Goal: Information Seeking & Learning: Learn about a topic

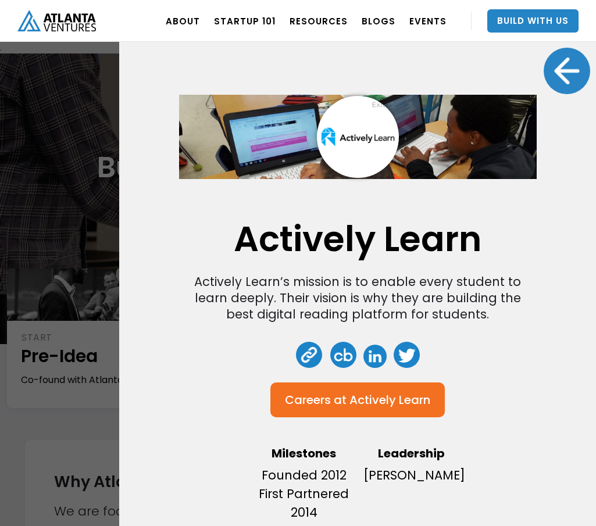
scroll to position [639, 0]
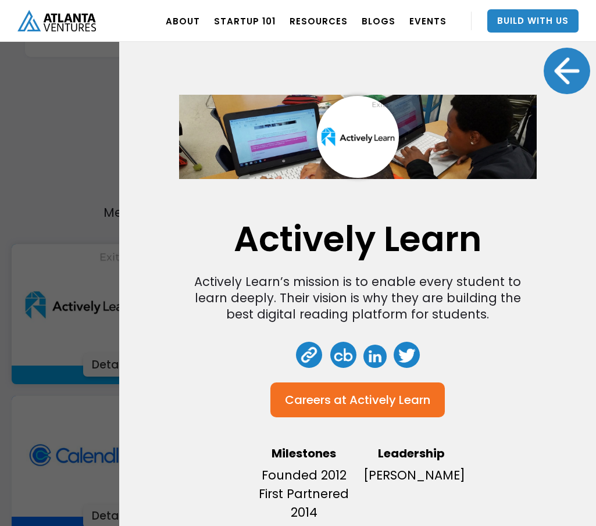
click at [141, 156] on div "Actively Learn Actively Learn’s mission is to enable every student to learn dee…" at bounding box center [357, 263] width 477 height 526
click at [552, 66] on div at bounding box center [567, 71] width 47 height 47
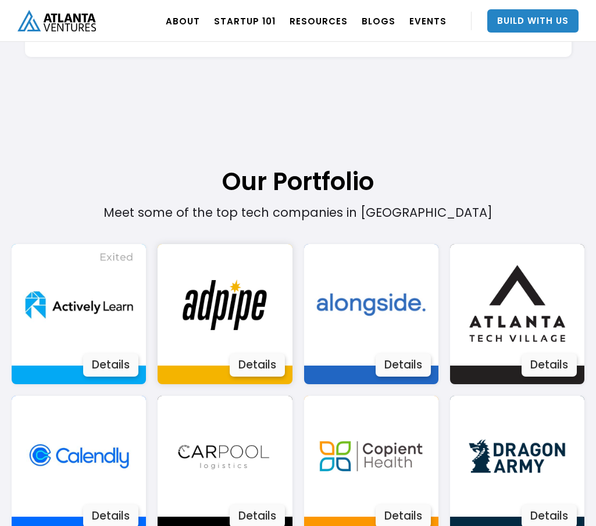
click at [248, 356] on div "Details" at bounding box center [257, 365] width 55 height 23
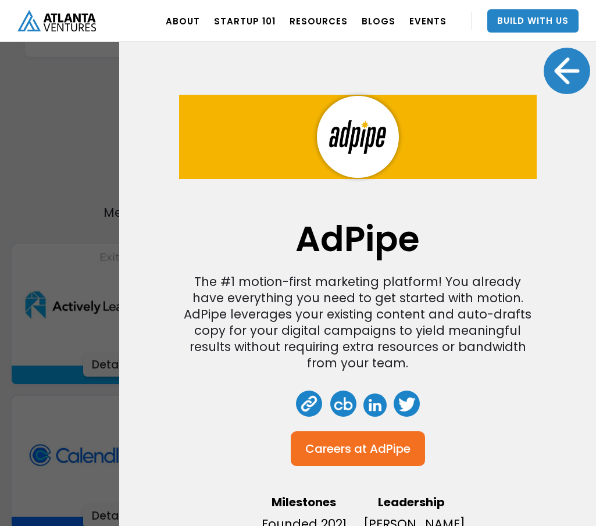
click at [367, 404] on link at bounding box center [374, 405] width 23 height 23
drag, startPoint x: 565, startPoint y: 64, endPoint x: 545, endPoint y: 90, distance: 32.8
click at [565, 64] on div at bounding box center [567, 71] width 47 height 47
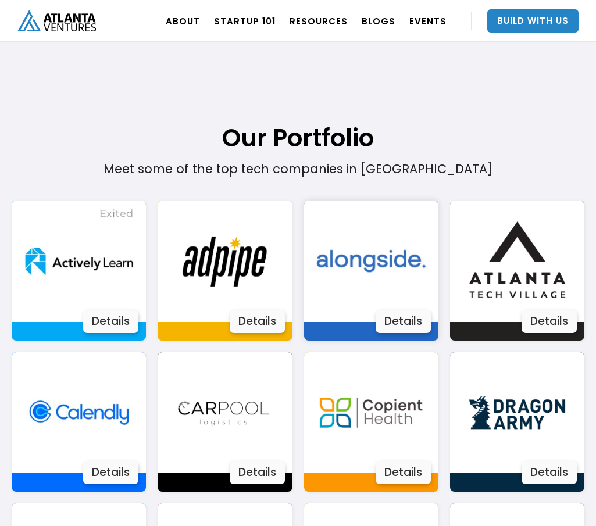
scroll to position [716, 0]
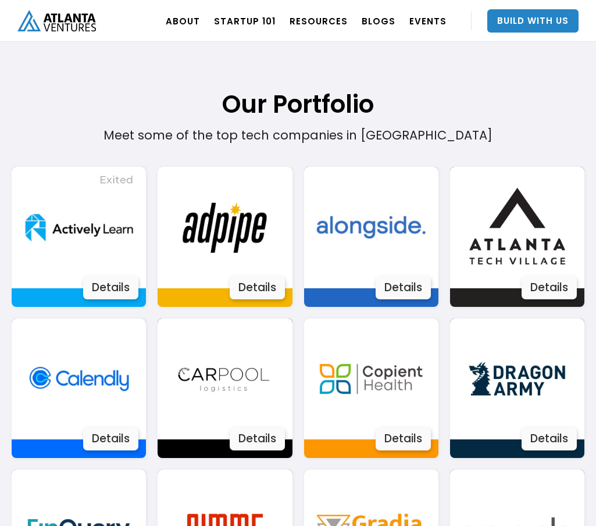
click at [399, 244] on img at bounding box center [371, 227] width 121 height 121
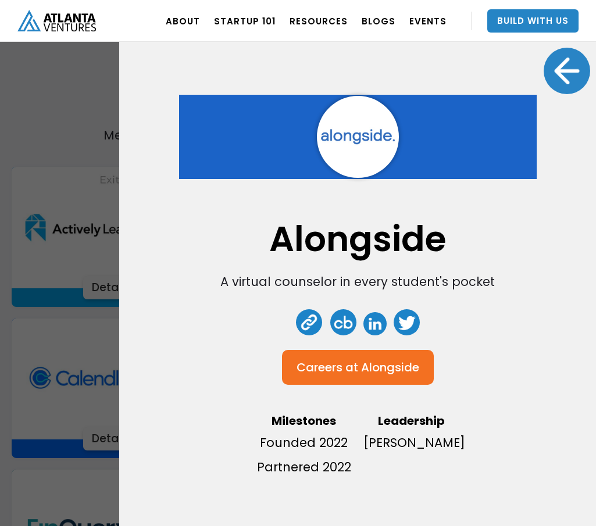
click at [376, 326] on link at bounding box center [374, 323] width 23 height 23
drag, startPoint x: 567, startPoint y: 62, endPoint x: 562, endPoint y: 70, distance: 9.7
click at [567, 62] on div at bounding box center [567, 71] width 47 height 47
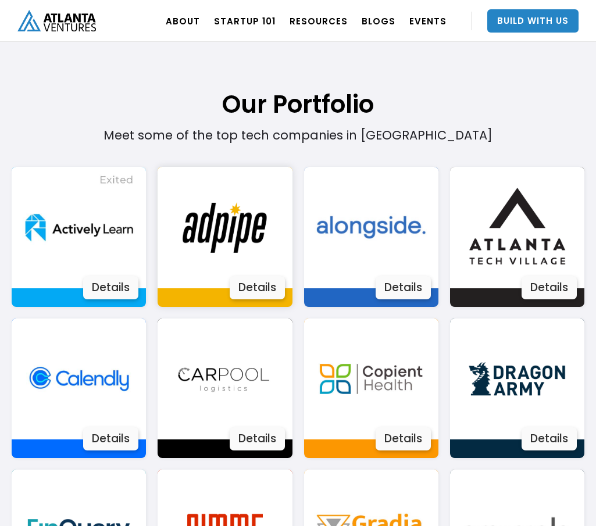
click at [227, 226] on img at bounding box center [225, 227] width 121 height 121
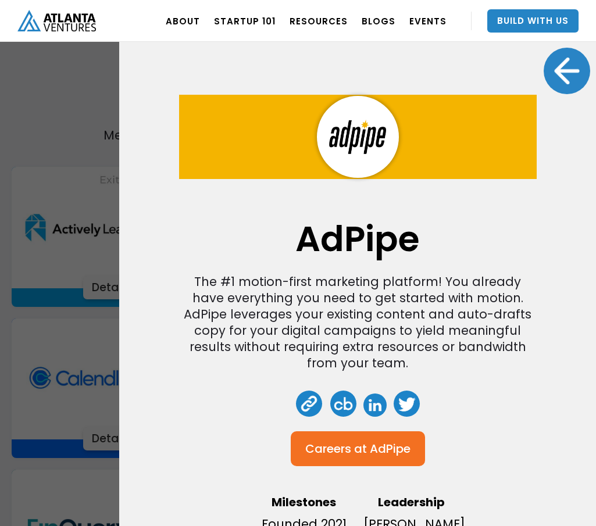
click at [566, 70] on div at bounding box center [567, 71] width 47 height 47
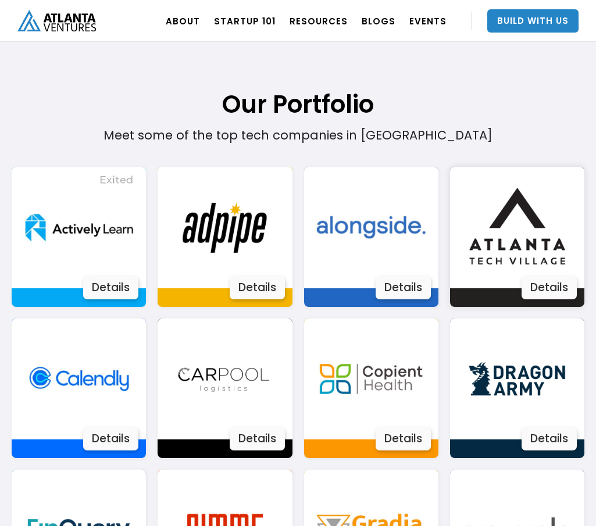
click at [524, 244] on img at bounding box center [516, 227] width 121 height 121
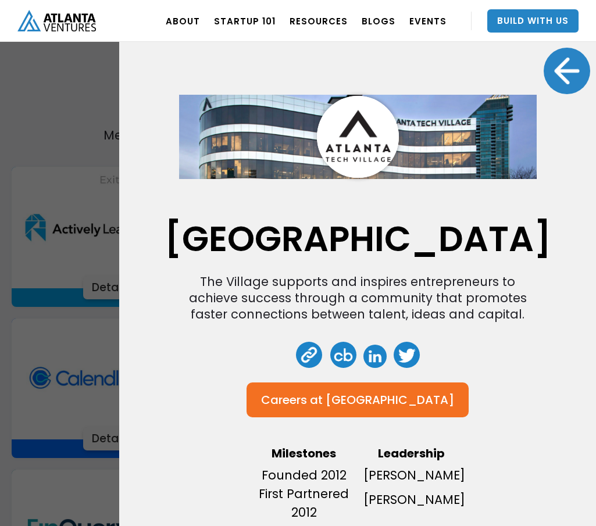
click at [376, 368] on link at bounding box center [374, 356] width 23 height 23
click at [304, 368] on link at bounding box center [309, 355] width 26 height 26
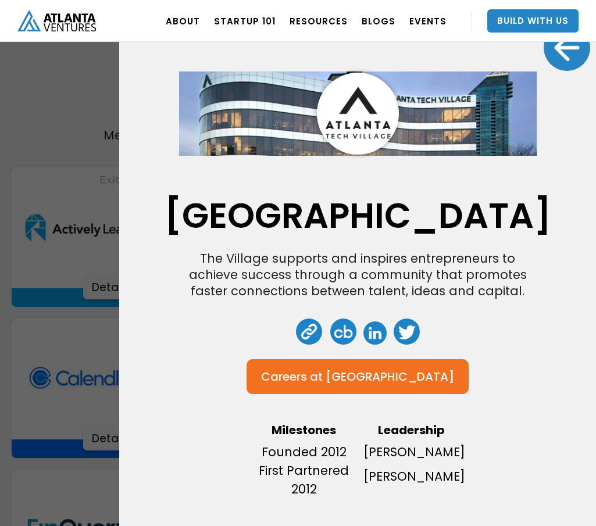
scroll to position [0, 0]
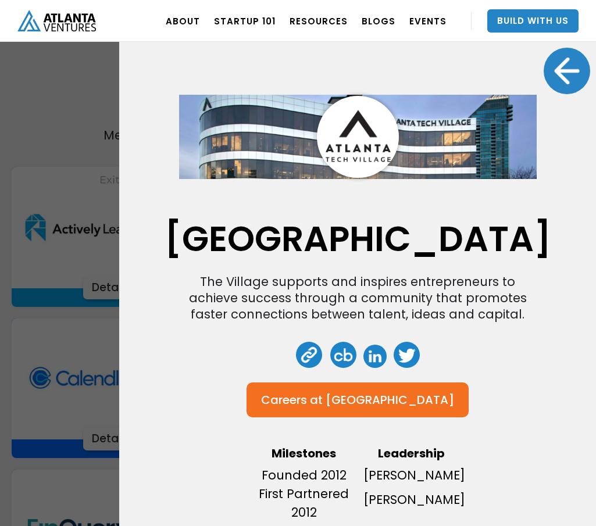
click at [555, 80] on div at bounding box center [567, 71] width 47 height 47
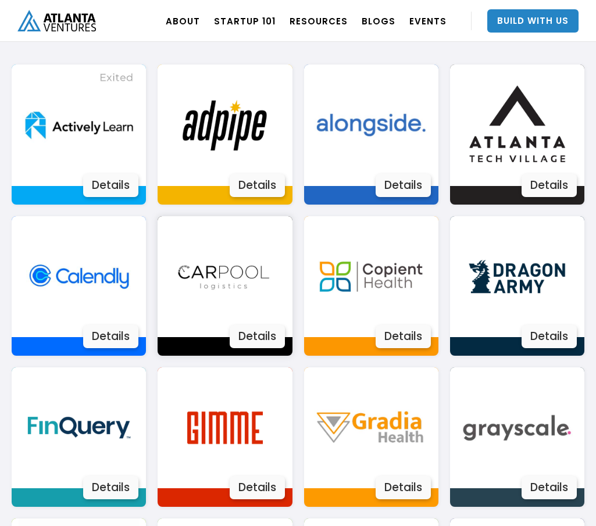
scroll to position [872, 0]
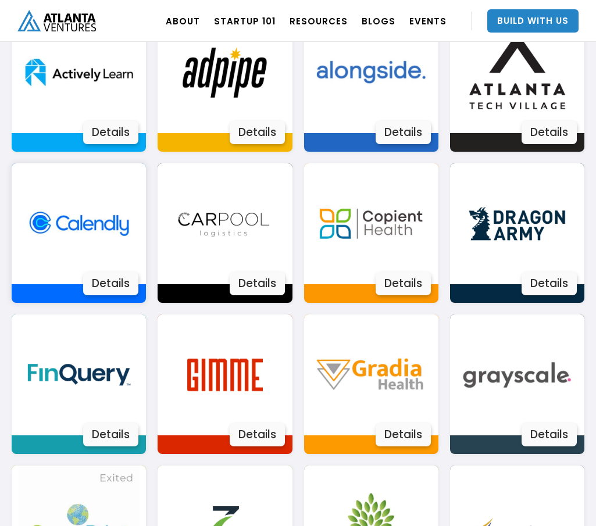
click at [70, 254] on img at bounding box center [79, 223] width 121 height 121
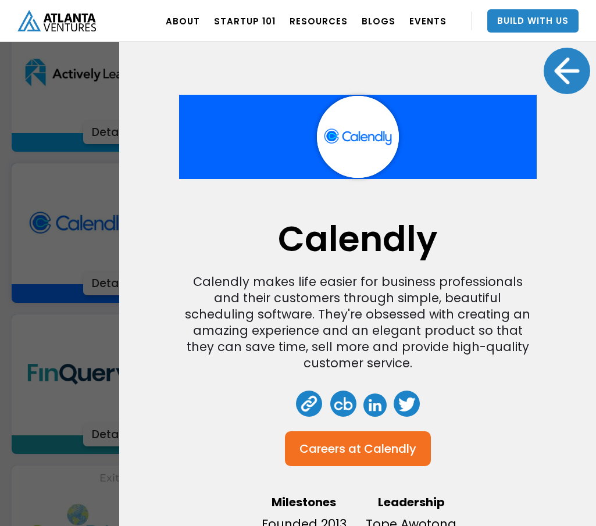
click at [377, 397] on link at bounding box center [374, 405] width 23 height 23
drag, startPoint x: 552, startPoint y: 77, endPoint x: 548, endPoint y: 84, distance: 7.8
click at [552, 77] on div at bounding box center [567, 71] width 47 height 47
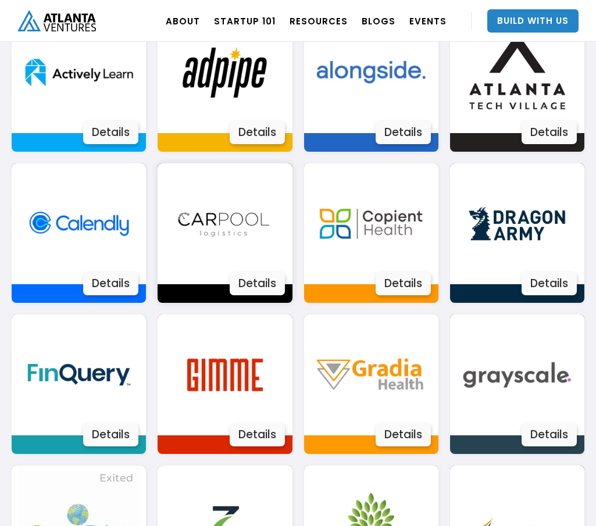
click at [249, 281] on div "Details" at bounding box center [257, 283] width 55 height 23
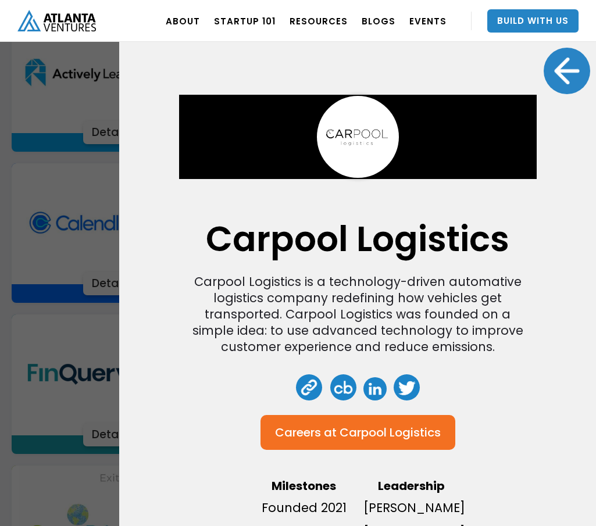
click at [367, 392] on link at bounding box center [374, 388] width 23 height 23
click at [576, 69] on div at bounding box center [567, 71] width 47 height 47
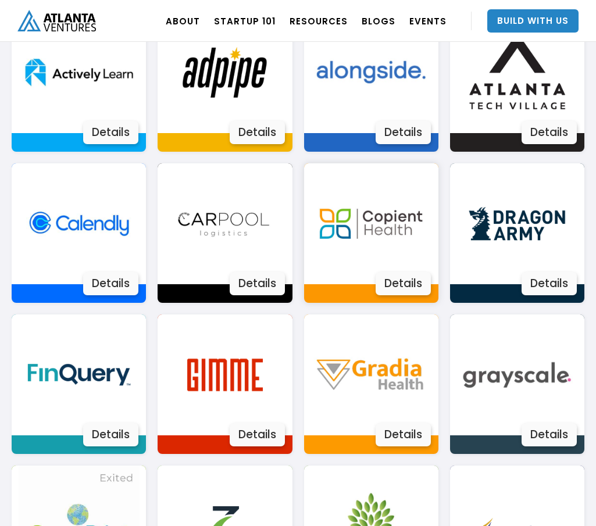
click at [322, 255] on img at bounding box center [371, 223] width 121 height 121
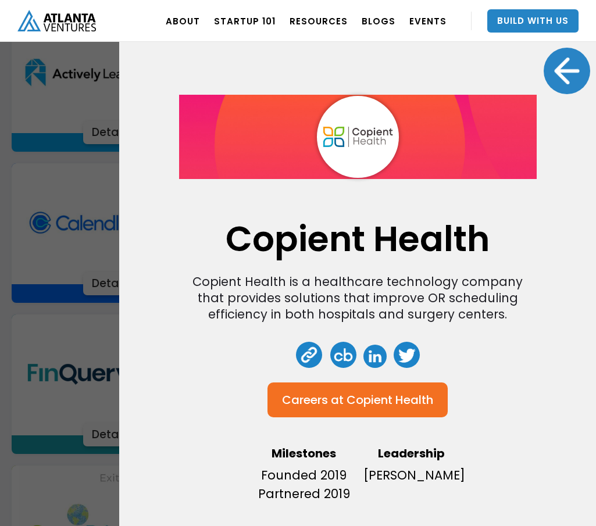
click at [372, 361] on link at bounding box center [374, 356] width 23 height 23
click at [563, 65] on div at bounding box center [567, 71] width 47 height 47
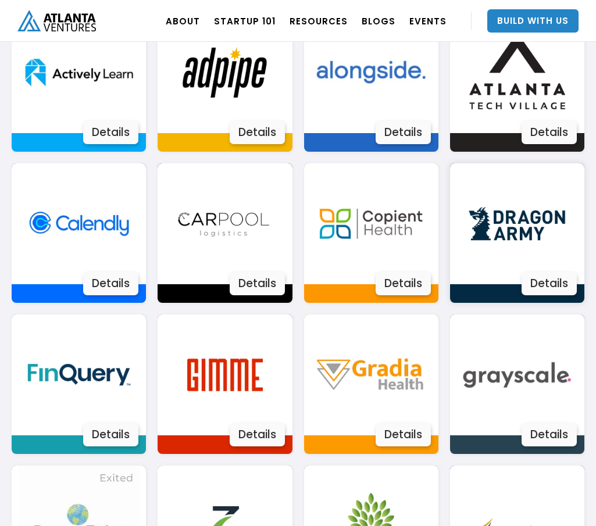
click at [486, 280] on img at bounding box center [516, 223] width 121 height 121
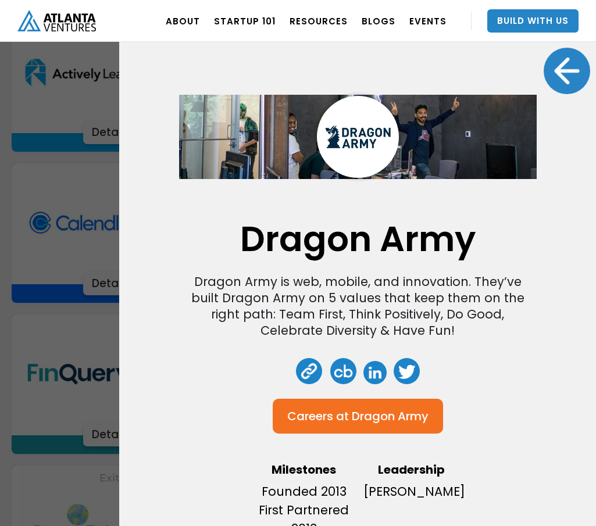
click at [376, 373] on link at bounding box center [374, 372] width 23 height 23
drag, startPoint x: 554, startPoint y: 63, endPoint x: 604, endPoint y: 134, distance: 87.6
click at [554, 63] on div at bounding box center [567, 71] width 47 height 47
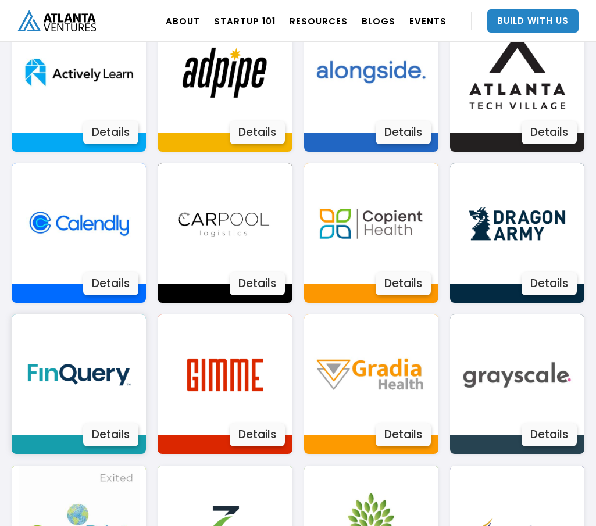
click at [113, 423] on div "Details" at bounding box center [110, 434] width 55 height 23
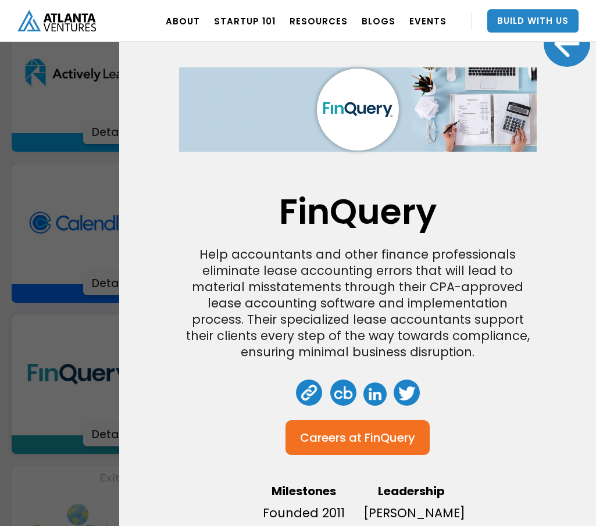
scroll to position [63, 0]
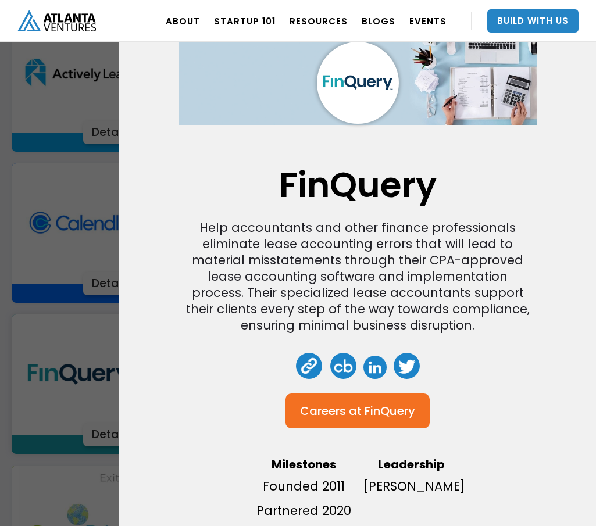
click at [367, 353] on div at bounding box center [358, 367] width 132 height 29
click at [365, 353] on div at bounding box center [358, 367] width 132 height 29
click at [365, 356] on link at bounding box center [374, 367] width 23 height 23
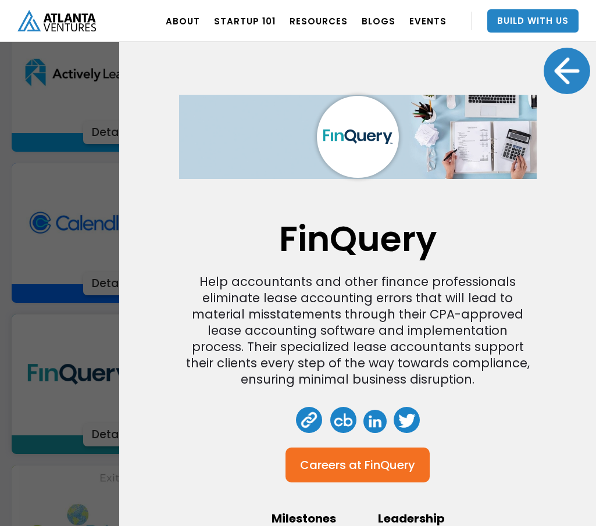
click at [562, 74] on div at bounding box center [567, 71] width 47 height 47
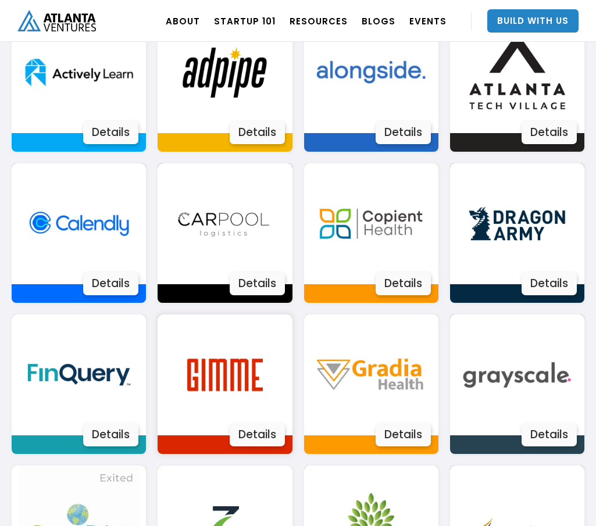
click at [209, 367] on img at bounding box center [225, 375] width 121 height 121
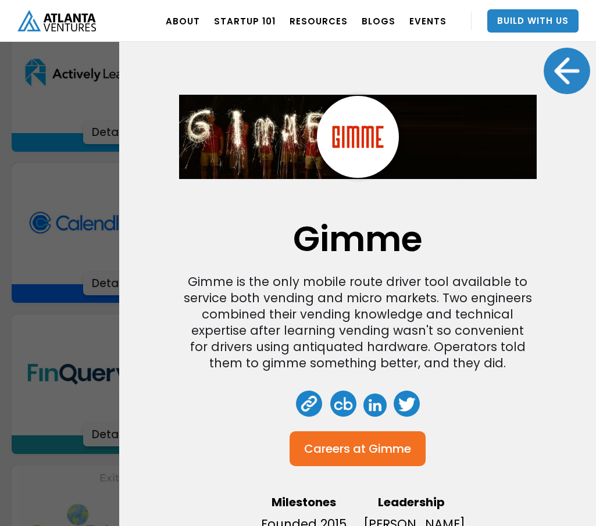
click at [368, 402] on link at bounding box center [374, 405] width 23 height 23
click at [562, 61] on div at bounding box center [567, 71] width 47 height 47
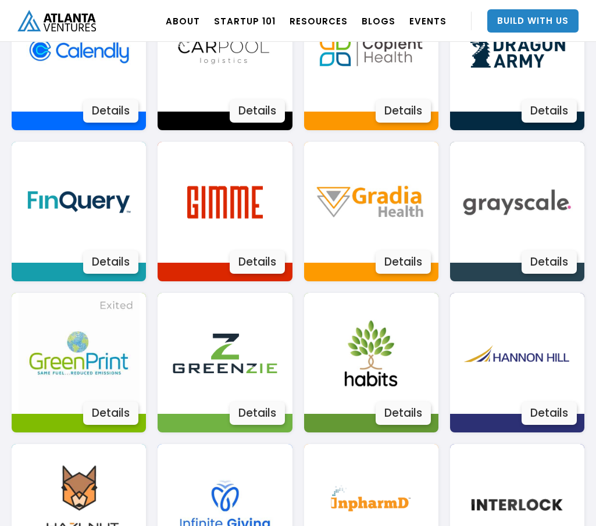
scroll to position [1046, 0]
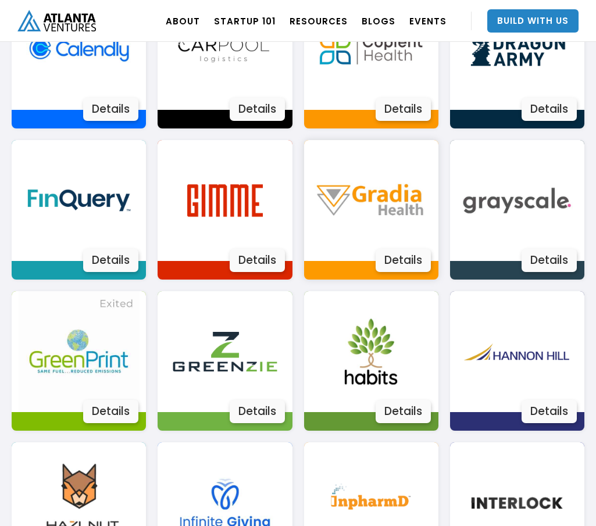
click at [389, 236] on img at bounding box center [371, 200] width 121 height 121
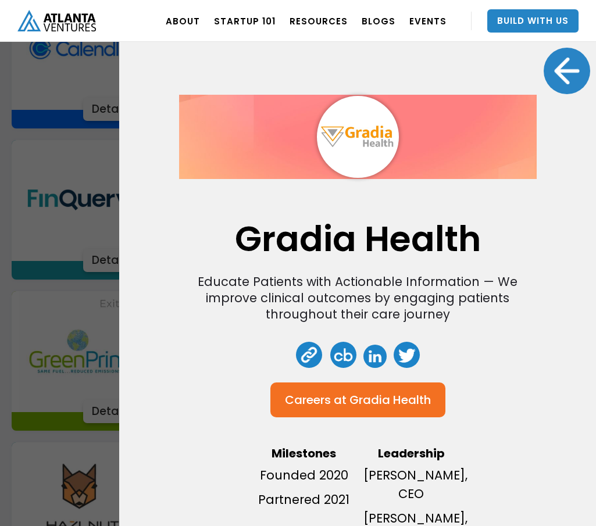
click at [370, 359] on link at bounding box center [374, 356] width 23 height 23
drag, startPoint x: 10, startPoint y: 188, endPoint x: 16, endPoint y: 187, distance: 6.5
click at [9, 188] on div "Gradia Health Educate Patients with Actionable Information — We improve clinica…" at bounding box center [298, 263] width 596 height 526
click at [562, 66] on div at bounding box center [567, 71] width 47 height 47
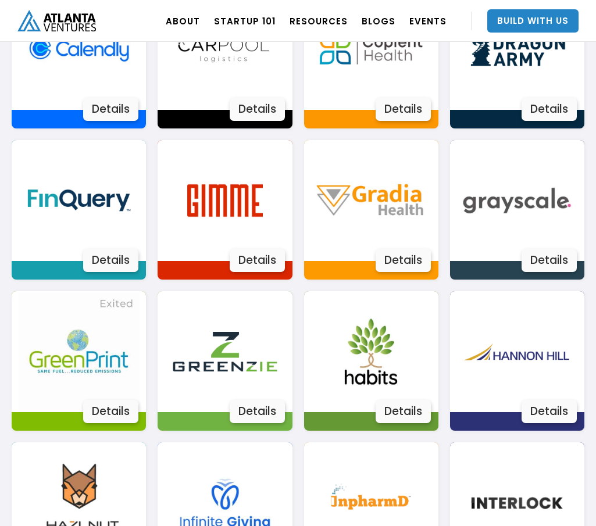
click at [499, 231] on img at bounding box center [516, 200] width 121 height 121
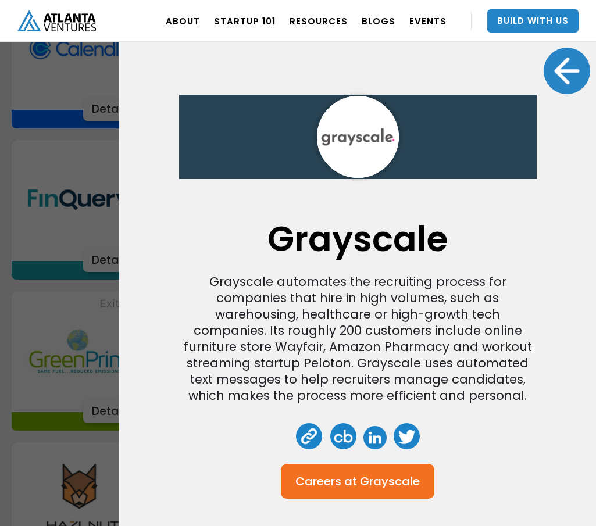
click at [369, 431] on link at bounding box center [374, 437] width 23 height 23
click at [561, 62] on div at bounding box center [567, 71] width 47 height 47
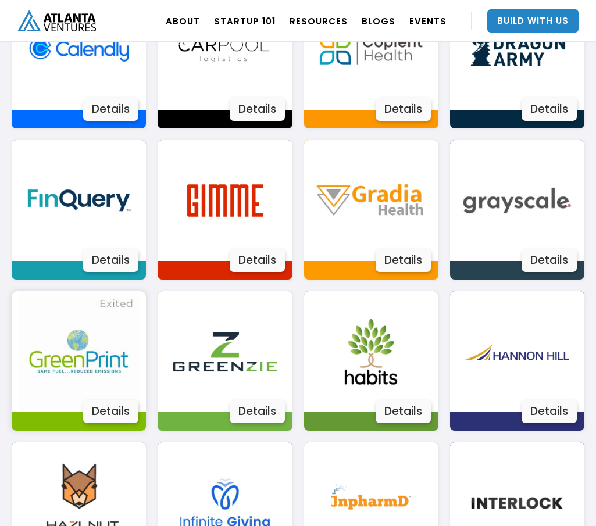
click at [99, 330] on img at bounding box center [79, 351] width 121 height 121
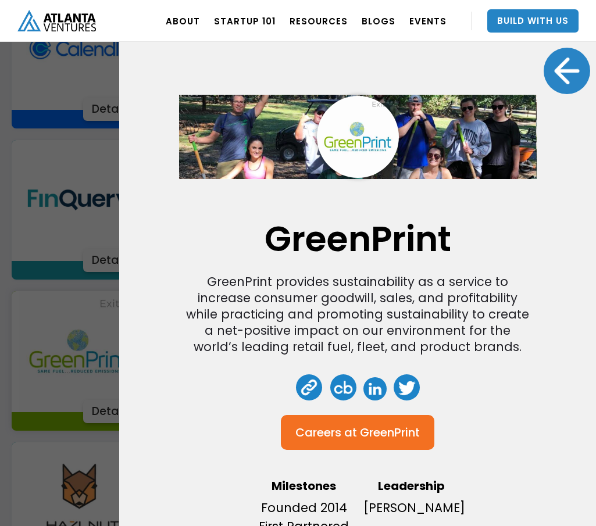
click at [363, 383] on link at bounding box center [374, 388] width 23 height 23
click at [554, 66] on div at bounding box center [567, 71] width 47 height 47
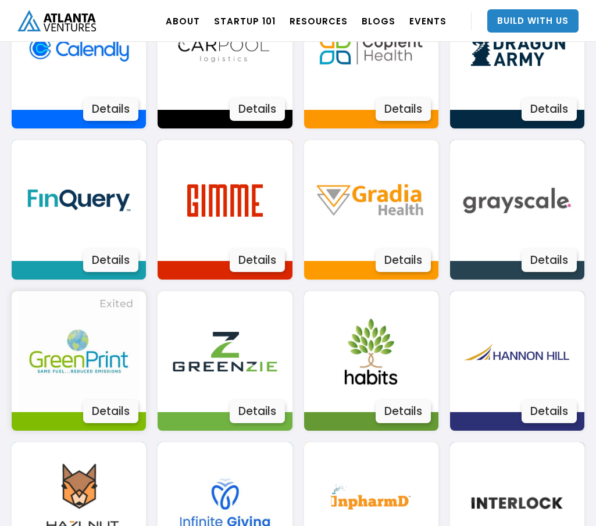
click at [115, 352] on img at bounding box center [79, 351] width 121 height 121
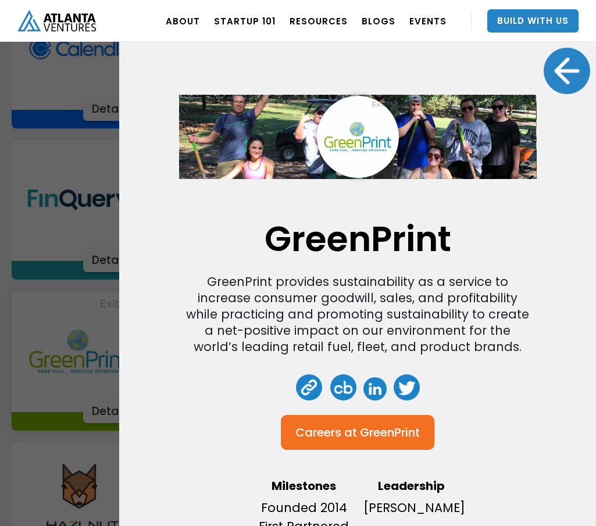
click at [370, 394] on link at bounding box center [374, 388] width 23 height 23
click at [552, 72] on div at bounding box center [567, 71] width 47 height 47
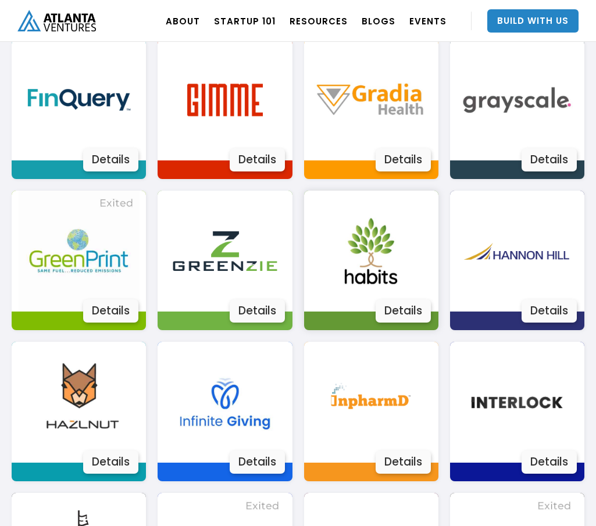
scroll to position [1162, 0]
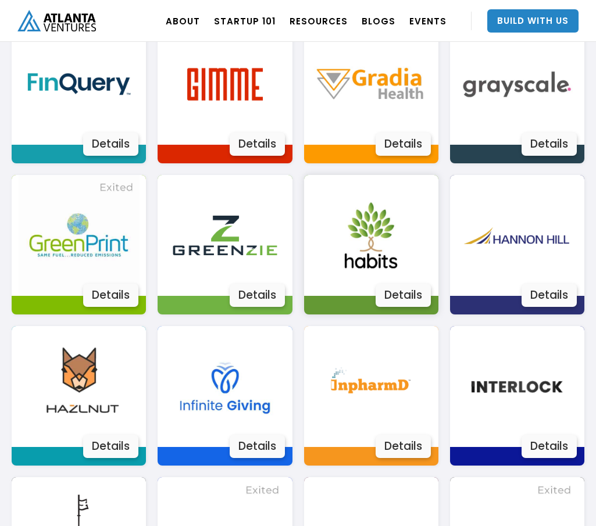
click at [342, 254] on img at bounding box center [371, 235] width 121 height 121
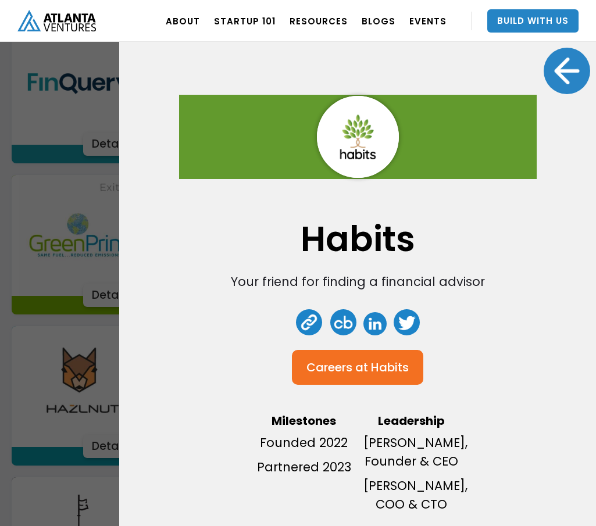
click at [365, 330] on link at bounding box center [374, 323] width 23 height 23
click at [551, 69] on div at bounding box center [567, 71] width 47 height 47
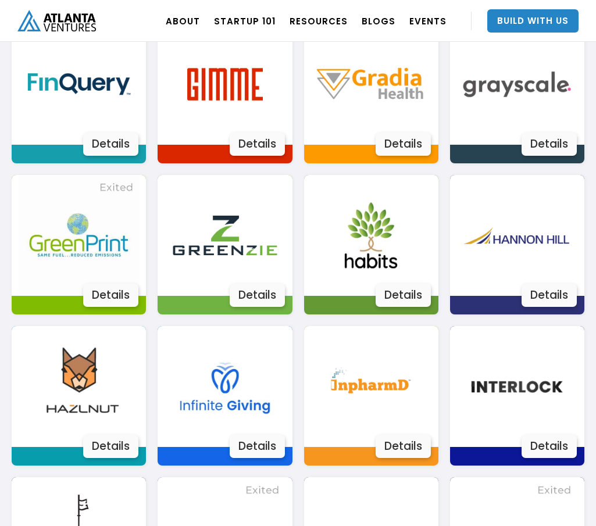
click at [331, 321] on div "Actively Learn Actively Learn’s mission is to enable every student to learn dee…" at bounding box center [298, 471] width 573 height 1501
click at [525, 260] on img at bounding box center [516, 235] width 121 height 121
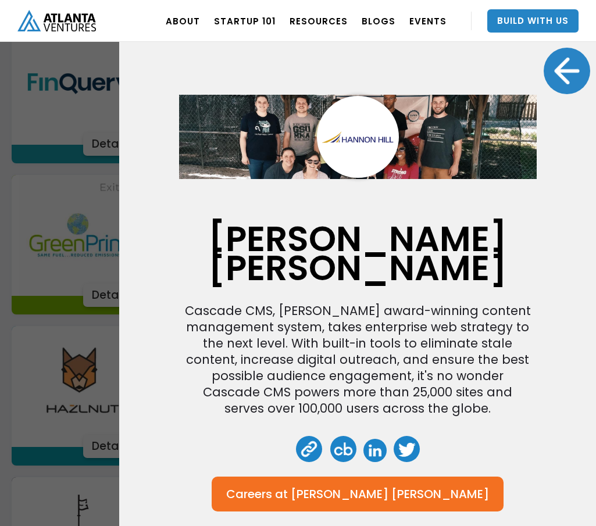
click at [380, 439] on link at bounding box center [374, 450] width 23 height 23
click at [176, 213] on div "[PERSON_NAME] [PERSON_NAME] Cascade CMS, [PERSON_NAME] award-winning content ma…" at bounding box center [357, 263] width 477 height 526
click at [551, 62] on div at bounding box center [567, 71] width 47 height 47
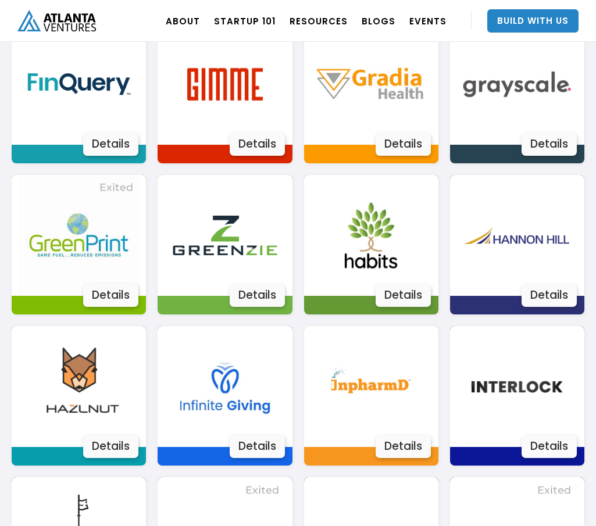
click at [288, 323] on div "Actively Learn Actively Learn’s mission is to enable every student to learn dee…" at bounding box center [298, 471] width 573 height 1501
click at [56, 401] on img at bounding box center [79, 386] width 121 height 121
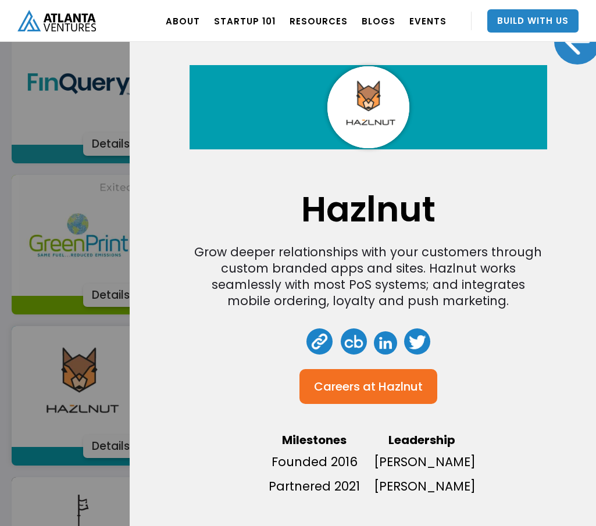
scroll to position [57, 0]
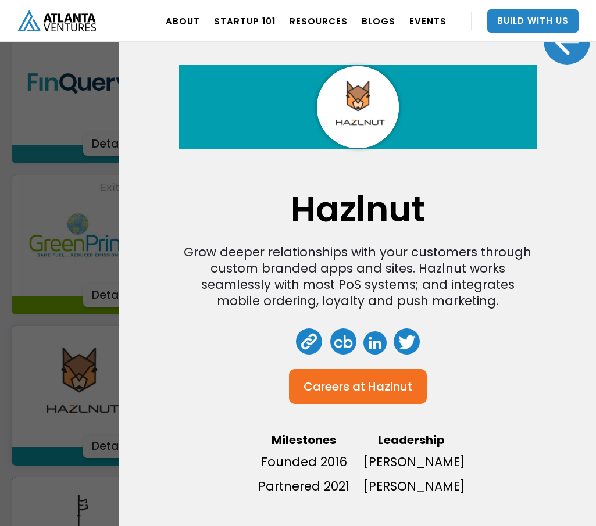
click at [377, 331] on link at bounding box center [374, 342] width 23 height 23
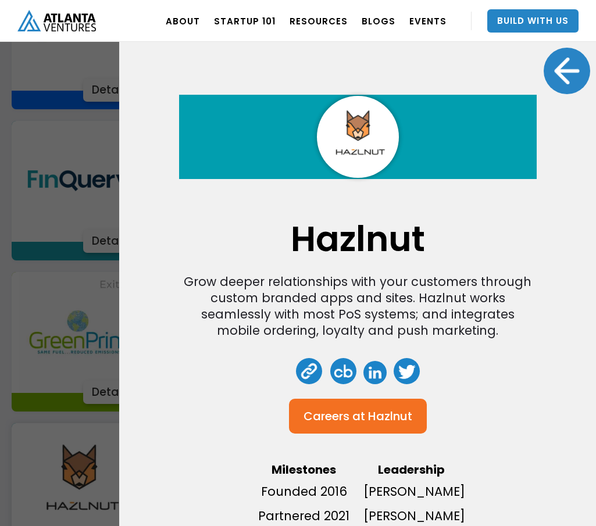
click at [554, 69] on div at bounding box center [567, 71] width 47 height 47
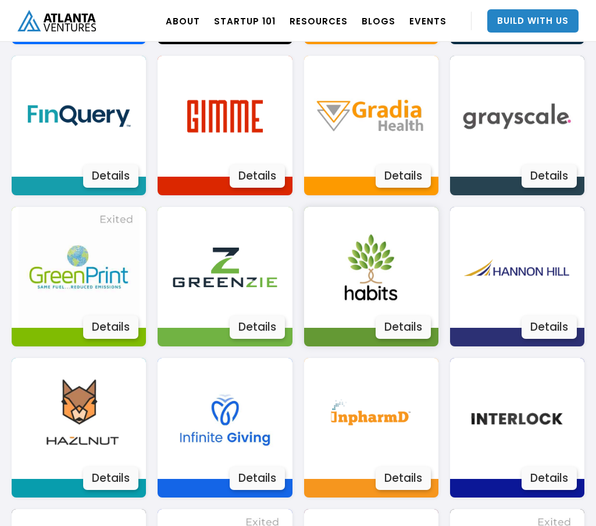
scroll to position [1221, 0]
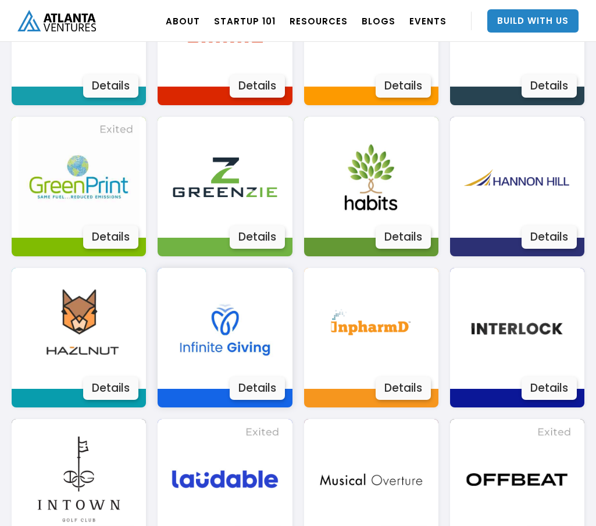
click at [272, 330] on img at bounding box center [225, 328] width 121 height 121
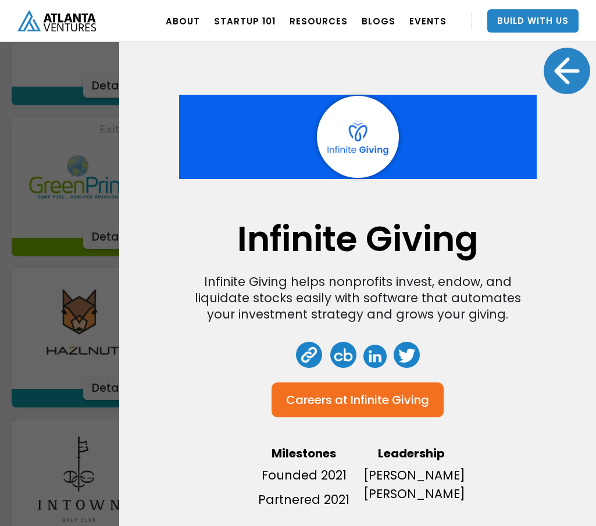
click at [377, 348] on link at bounding box center [374, 356] width 23 height 23
click at [566, 71] on div at bounding box center [567, 71] width 47 height 47
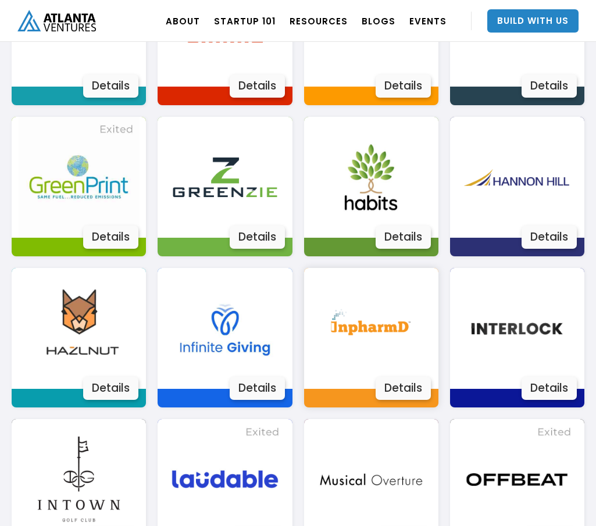
click at [343, 301] on img at bounding box center [371, 328] width 121 height 121
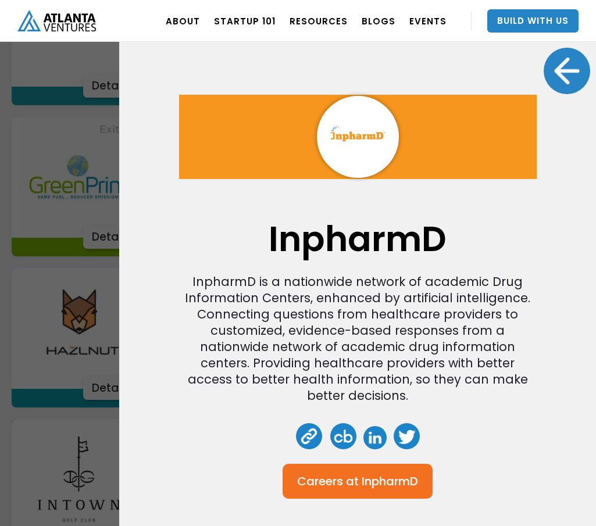
click at [374, 426] on link at bounding box center [374, 437] width 23 height 23
click at [42, 267] on div "InpharmD InpharmD is a nationwide network of academic Drug Information Centers,…" at bounding box center [298, 263] width 596 height 526
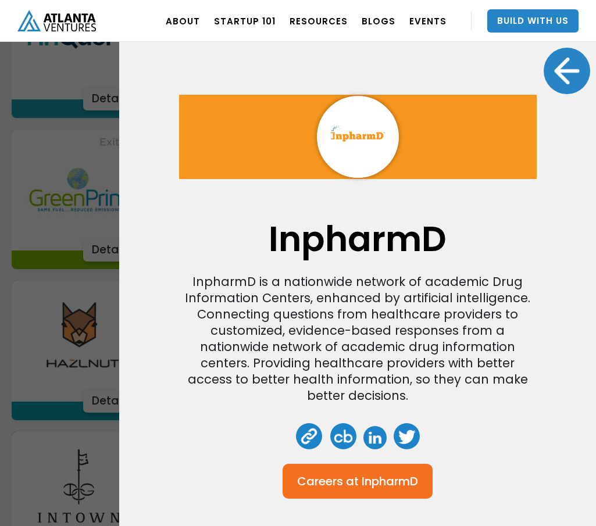
scroll to position [1201, 0]
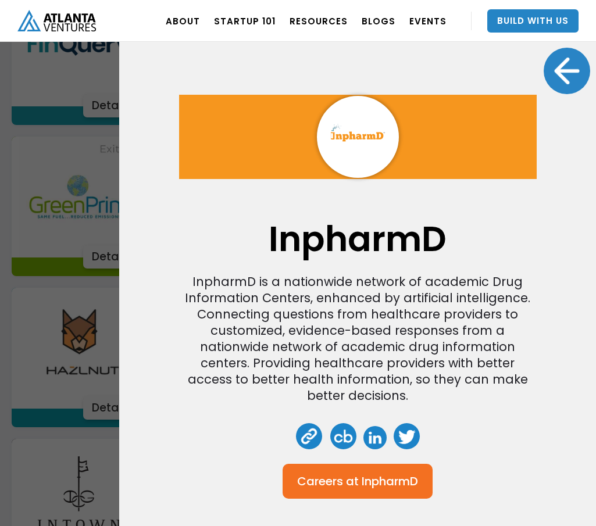
click at [557, 76] on div at bounding box center [567, 71] width 47 height 47
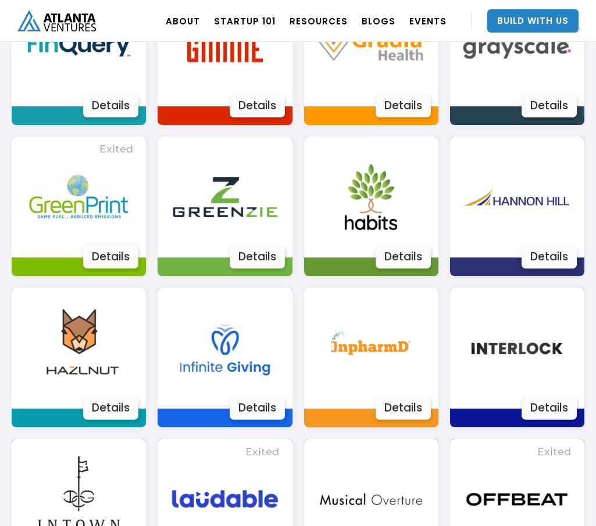
click at [295, 280] on div "Actively Learn Actively Learn’s mission is to enable every student to learn dee…" at bounding box center [298, 433] width 573 height 1501
click at [534, 354] on img at bounding box center [516, 348] width 121 height 121
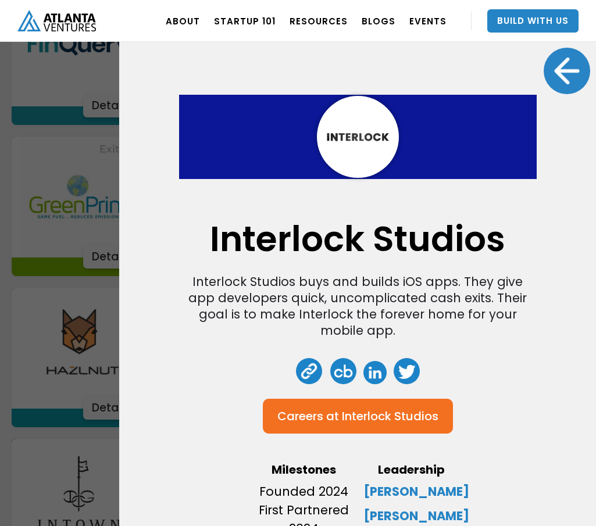
click at [374, 373] on link at bounding box center [374, 372] width 23 height 23
click at [585, 66] on div "Interlock Studios Interlock Studios buys and builds iOS apps. They give app dev…" at bounding box center [357, 263] width 477 height 526
click at [565, 80] on div at bounding box center [567, 71] width 47 height 47
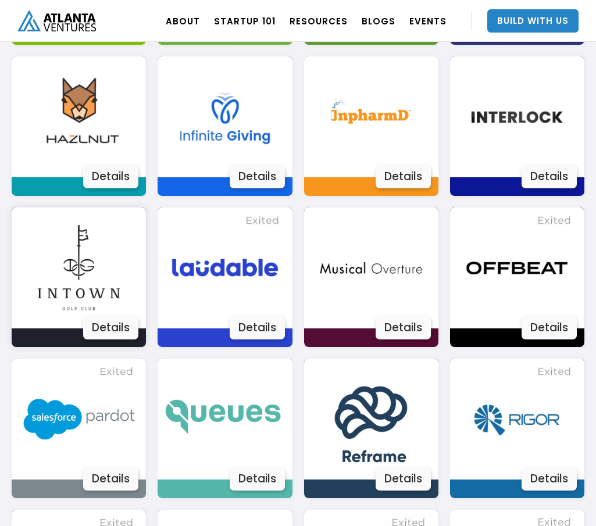
scroll to position [1433, 0]
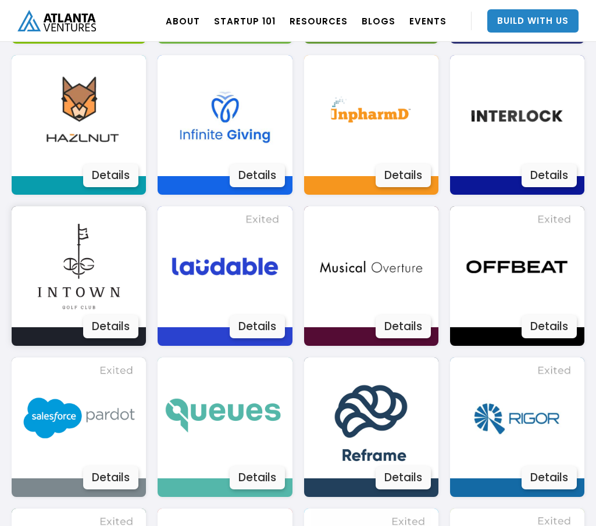
click at [55, 301] on img at bounding box center [79, 266] width 121 height 121
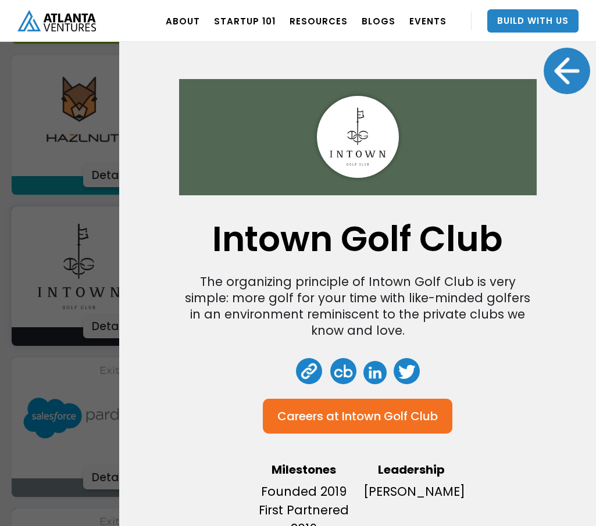
click at [370, 367] on link at bounding box center [374, 372] width 23 height 23
drag, startPoint x: 266, startPoint y: 281, endPoint x: 298, endPoint y: 240, distance: 52.6
click at [266, 280] on div "The organizing principle of Intown Golf Club is very simple: more golf for your…" at bounding box center [358, 306] width 351 height 65
click at [555, 59] on div at bounding box center [567, 71] width 47 height 47
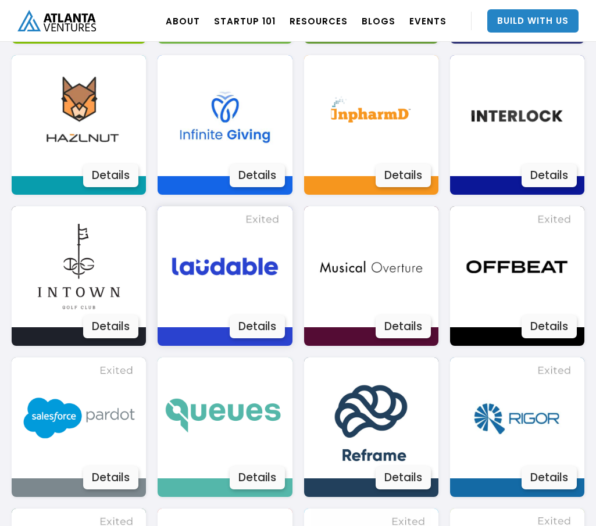
click at [223, 297] on img at bounding box center [225, 266] width 121 height 121
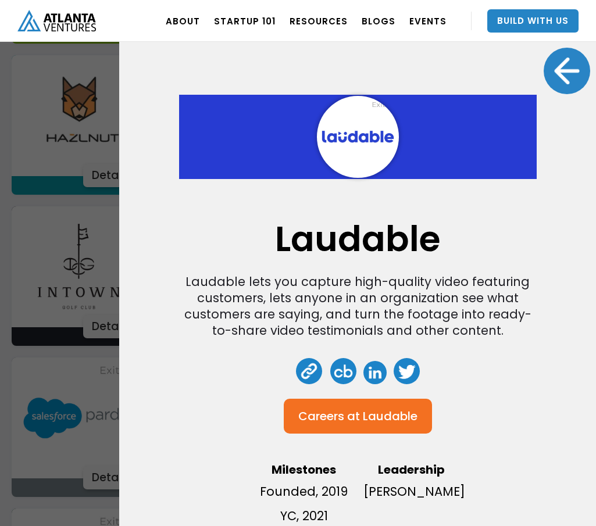
click at [369, 373] on link at bounding box center [374, 372] width 23 height 23
click at [554, 55] on div at bounding box center [567, 71] width 47 height 47
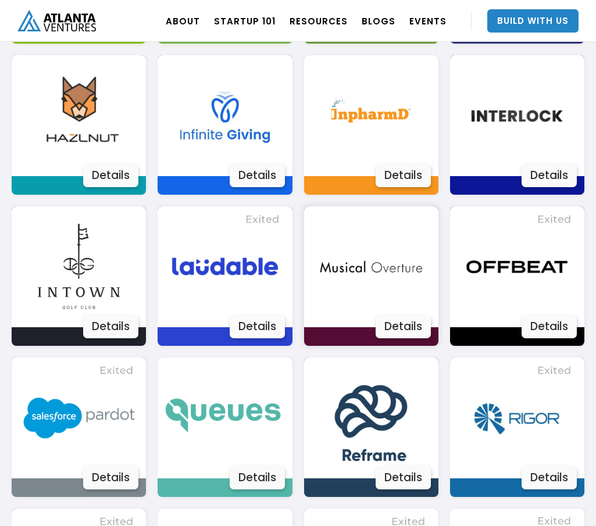
click at [418, 287] on img at bounding box center [371, 266] width 121 height 121
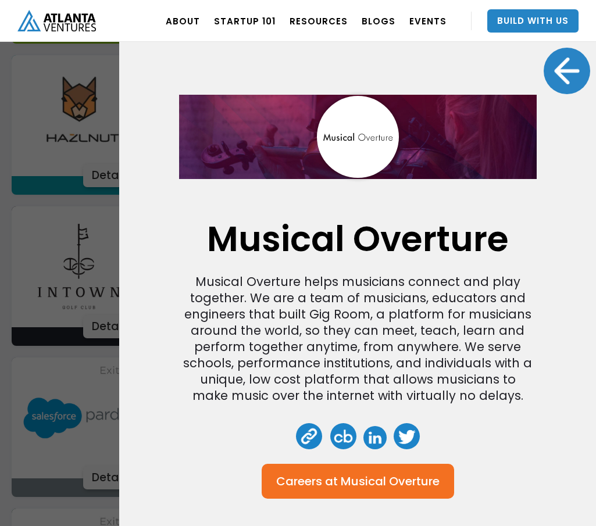
click at [367, 436] on link at bounding box center [374, 437] width 23 height 23
click at [558, 60] on div at bounding box center [567, 71] width 47 height 47
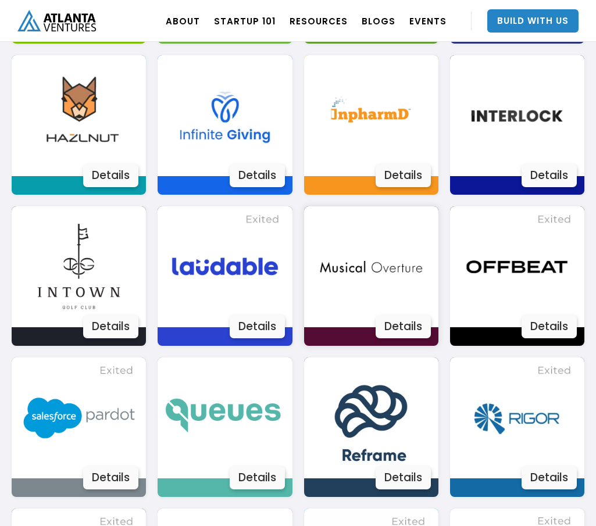
drag, startPoint x: 293, startPoint y: 351, endPoint x: 305, endPoint y: 344, distance: 14.1
click at [293, 351] on div "Actively Learn Actively Learn’s mission is to enable every student to learn dee…" at bounding box center [298, 200] width 573 height 1501
click at [510, 288] on img at bounding box center [516, 266] width 121 height 121
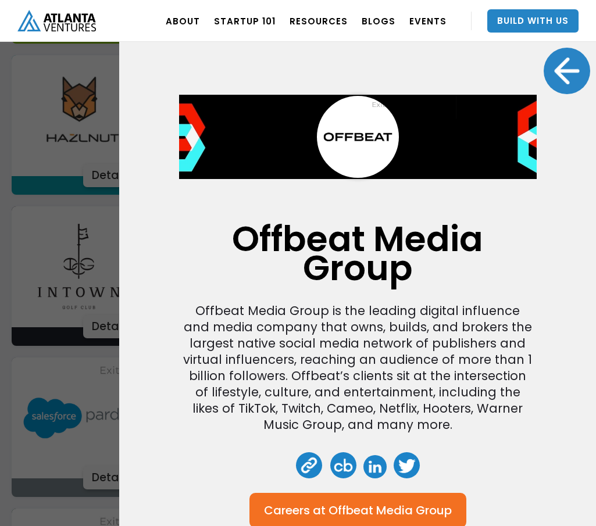
click at [369, 472] on link at bounding box center [374, 466] width 23 height 23
click at [558, 66] on div at bounding box center [567, 71] width 47 height 47
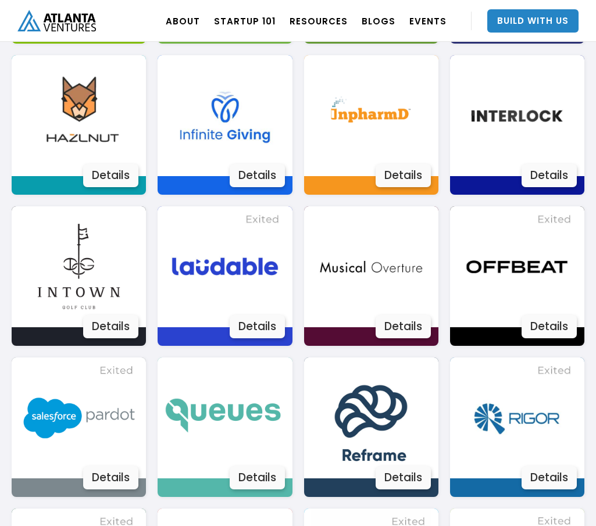
click at [156, 351] on div "Actively Learn Actively Learn’s mission is to enable every student to learn dee…" at bounding box center [298, 200] width 573 height 1501
click at [298, 351] on div "Actively Learn Actively Learn’s mission is to enable every student to learn dee…" at bounding box center [298, 200] width 573 height 1501
click at [294, 348] on div "Actively Learn Actively Learn’s mission is to enable every student to learn dee…" at bounding box center [298, 200] width 573 height 1501
click at [89, 408] on img at bounding box center [79, 418] width 121 height 121
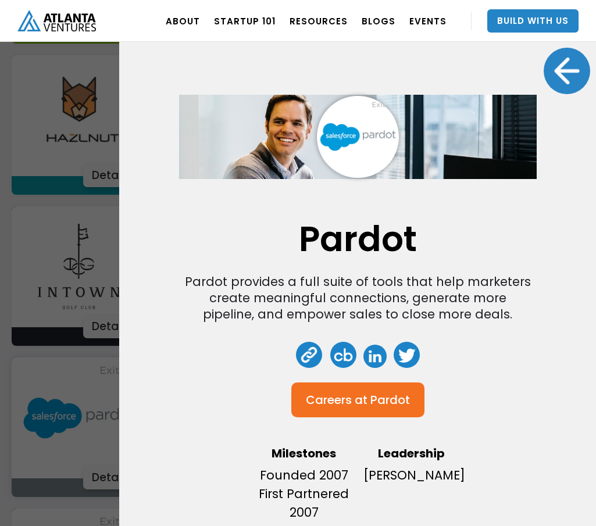
click at [371, 356] on link at bounding box center [374, 356] width 23 height 23
click at [544, 66] on div at bounding box center [567, 71] width 47 height 47
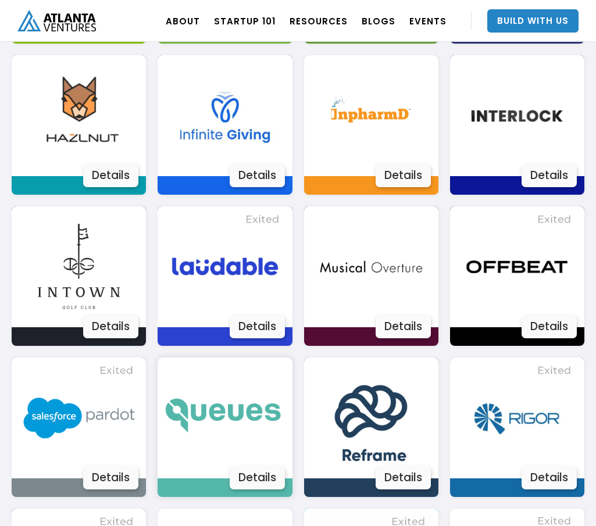
click at [226, 407] on img at bounding box center [225, 418] width 121 height 121
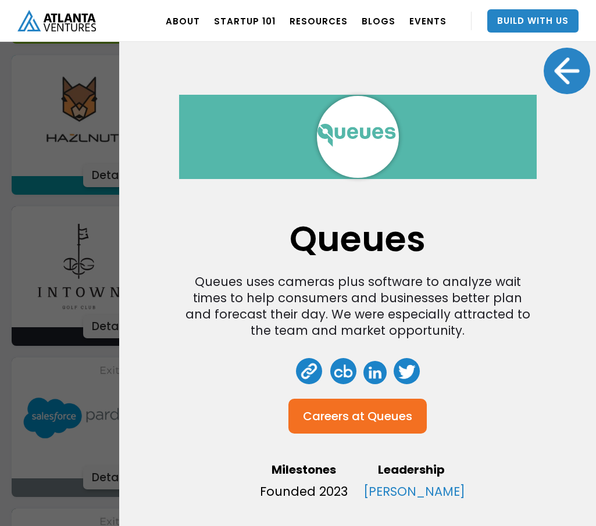
click at [373, 375] on link at bounding box center [374, 372] width 23 height 23
click at [180, 85] on div at bounding box center [358, 137] width 358 height 116
click at [547, 65] on div at bounding box center [567, 71] width 47 height 47
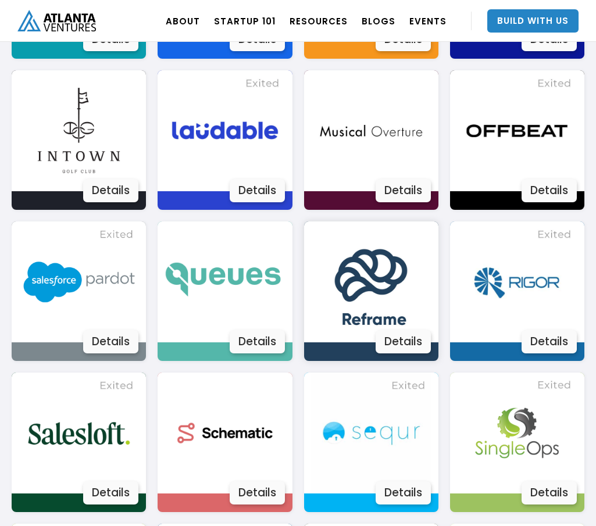
scroll to position [1628, 0]
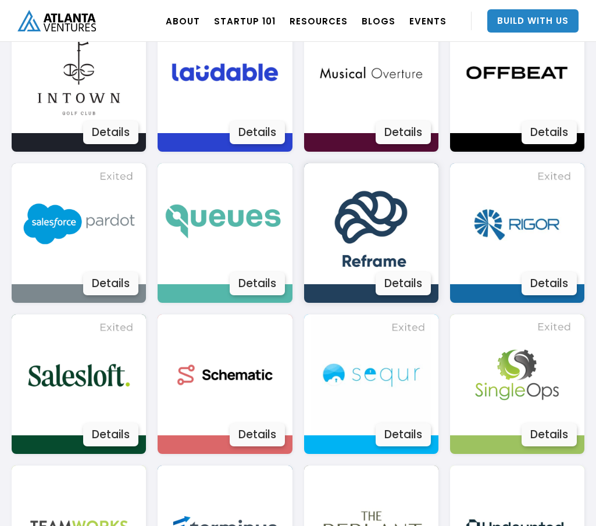
click at [401, 204] on img at bounding box center [371, 223] width 121 height 121
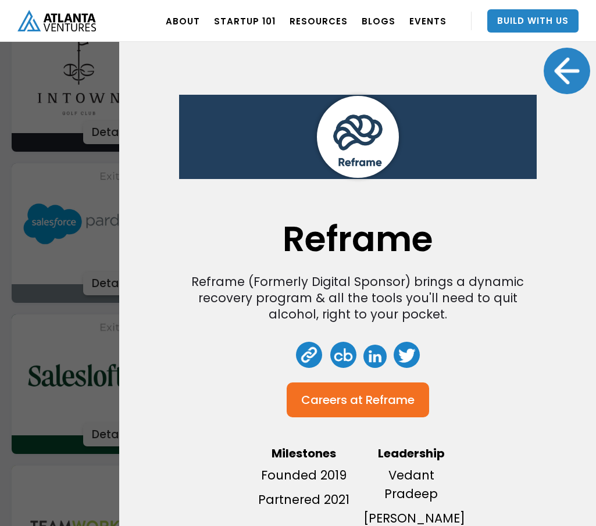
click at [373, 359] on link at bounding box center [374, 356] width 23 height 23
click at [565, 72] on div at bounding box center [567, 71] width 47 height 47
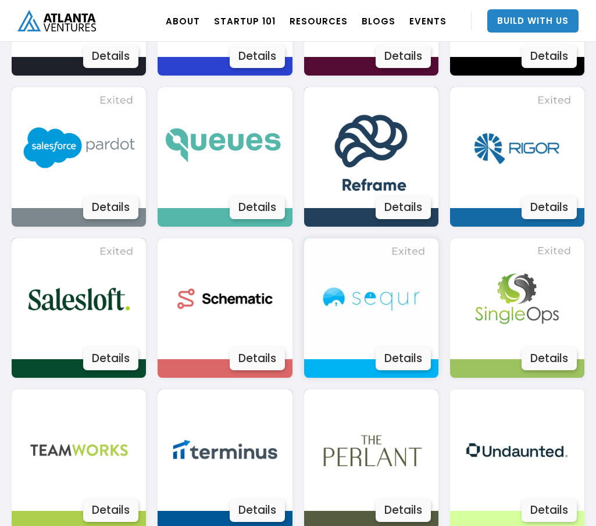
scroll to position [1724, 0]
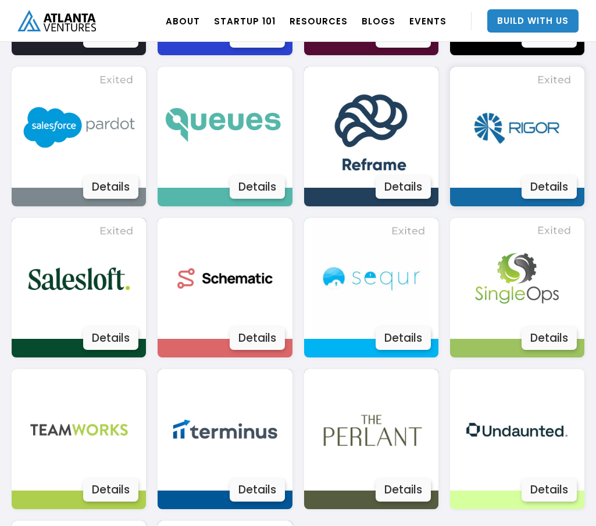
click at [484, 154] on img at bounding box center [516, 127] width 121 height 121
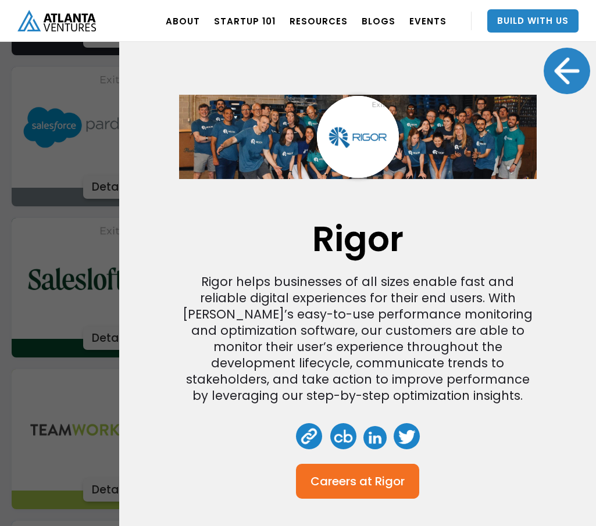
click at [369, 441] on link at bounding box center [374, 437] width 23 height 23
click at [532, 64] on div "[PERSON_NAME] helps businesses of all sizes enable fast and reliable digital ex…" at bounding box center [357, 263] width 477 height 526
click at [555, 72] on div at bounding box center [567, 71] width 47 height 47
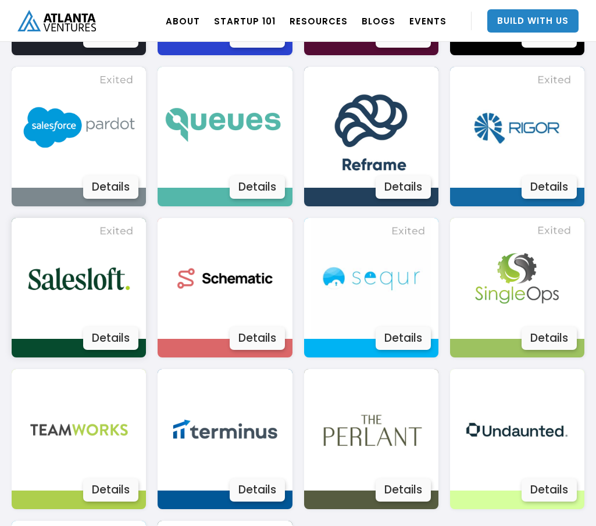
click at [99, 311] on img at bounding box center [79, 278] width 121 height 121
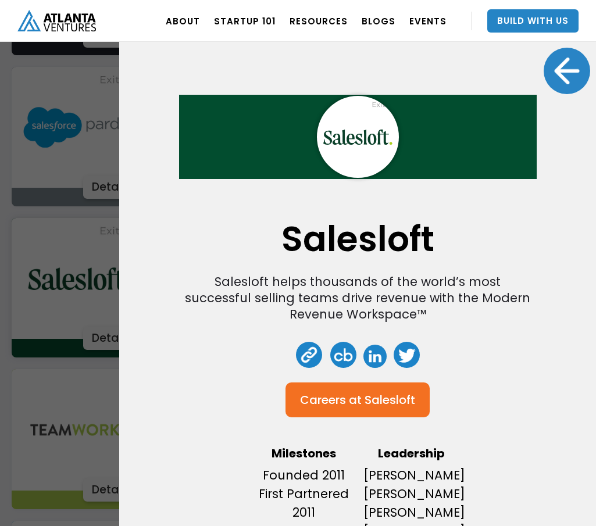
click at [369, 354] on link at bounding box center [374, 356] width 23 height 23
click at [559, 62] on div at bounding box center [567, 71] width 47 height 47
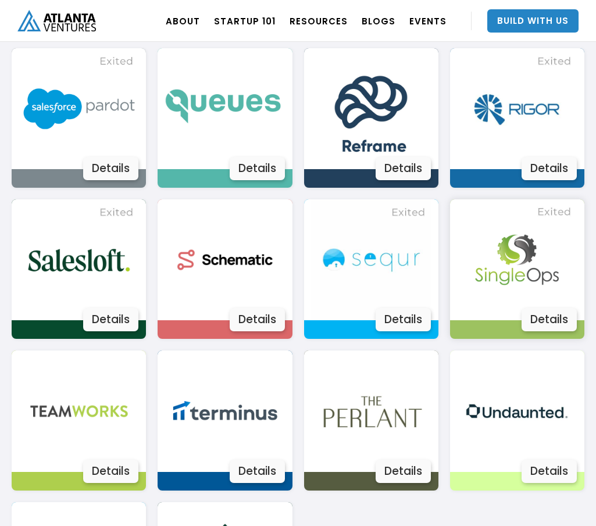
scroll to position [1782, 0]
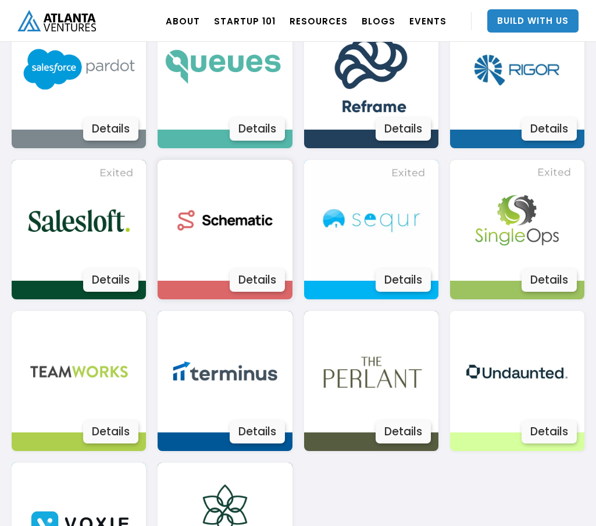
click at [261, 235] on img at bounding box center [225, 220] width 121 height 121
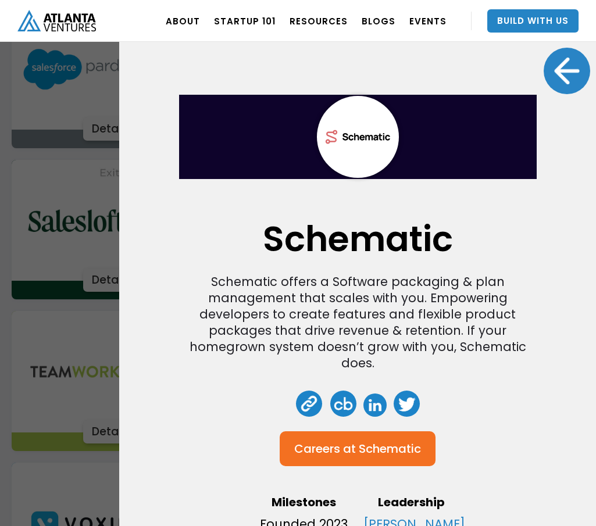
click at [372, 401] on link at bounding box center [374, 405] width 23 height 23
drag, startPoint x: 564, startPoint y: 65, endPoint x: 559, endPoint y: 67, distance: 6.0
click at [564, 64] on div at bounding box center [567, 71] width 47 height 47
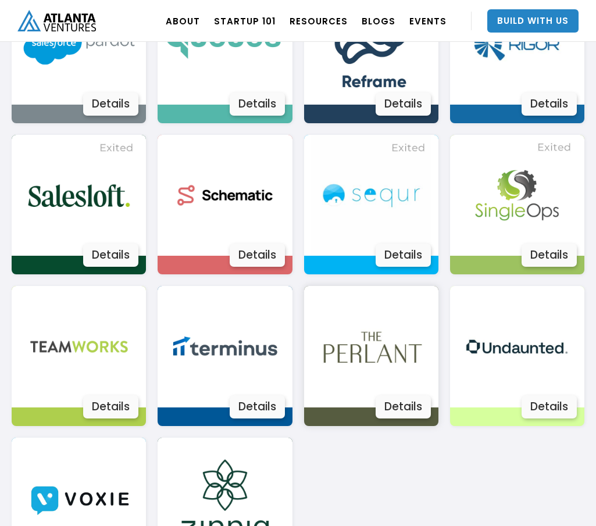
scroll to position [1899, 0]
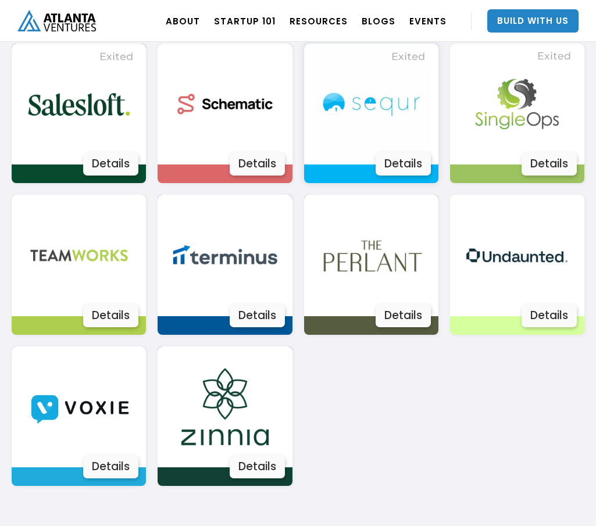
click at [414, 110] on img at bounding box center [371, 104] width 121 height 121
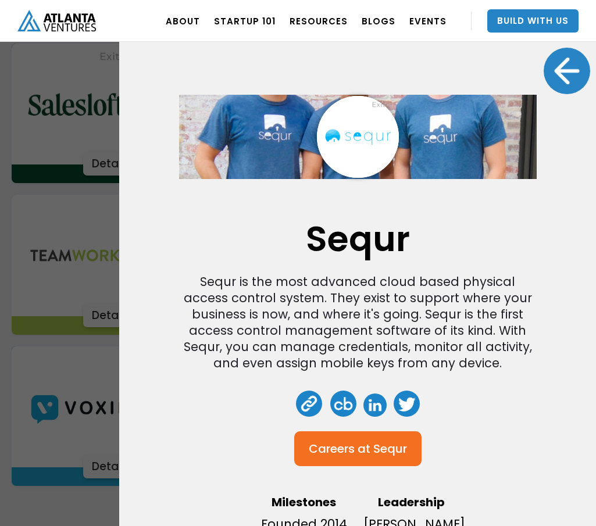
click at [368, 405] on link at bounding box center [374, 405] width 23 height 23
click at [302, 399] on link at bounding box center [309, 404] width 26 height 26
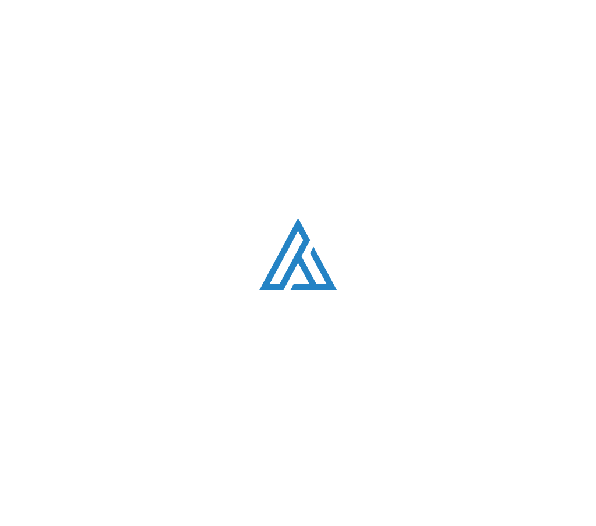
scroll to position [1899, 0]
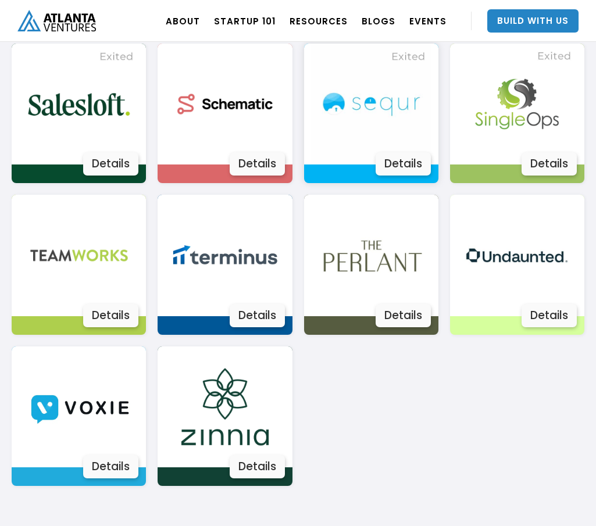
click at [377, 145] on img at bounding box center [371, 104] width 121 height 121
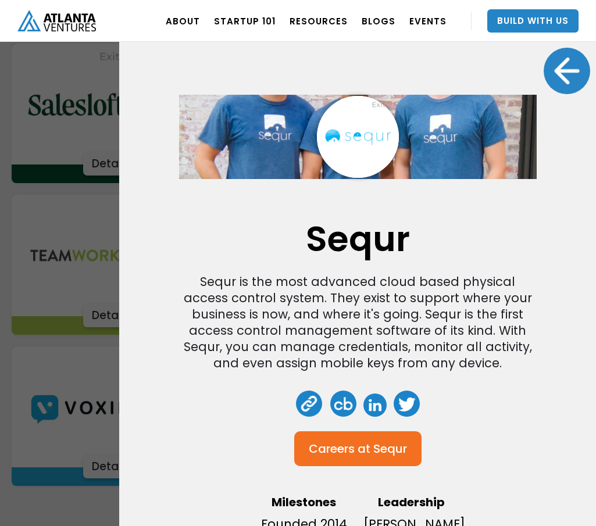
click at [380, 404] on link at bounding box center [374, 405] width 23 height 23
click at [330, 345] on div "Sequr is the most advanced cloud based physical access control system. They exi…" at bounding box center [358, 323] width 351 height 98
click at [308, 401] on link at bounding box center [309, 404] width 26 height 26
click at [487, 342] on div "Sequr is the most advanced cloud based physical access control system. They exi…" at bounding box center [358, 323] width 351 height 98
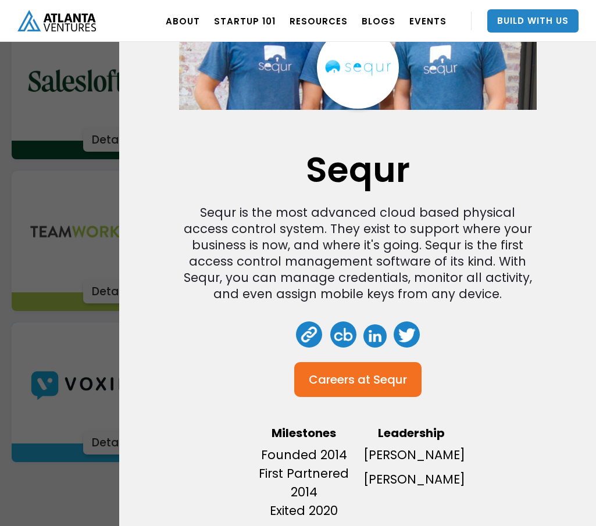
scroll to position [1957, 0]
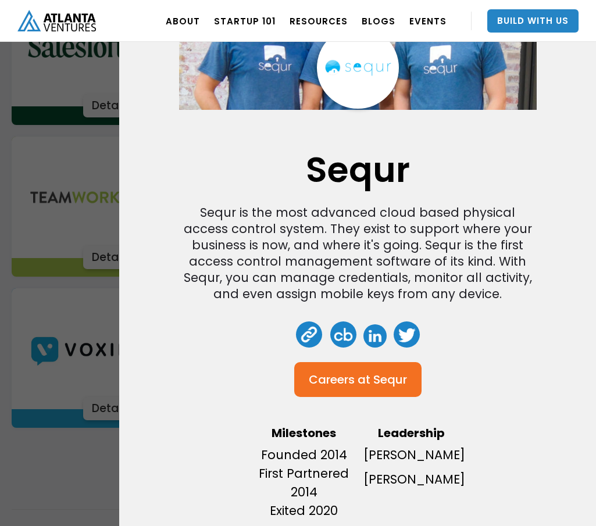
click at [393, 362] on link "Careers at Sequr" at bounding box center [357, 379] width 127 height 35
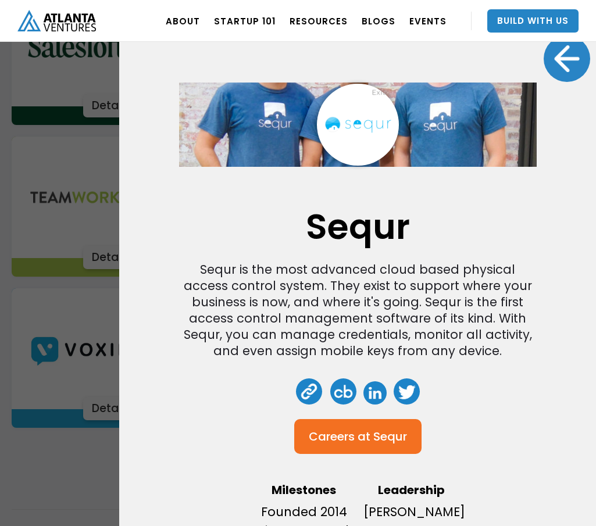
scroll to position [0, 0]
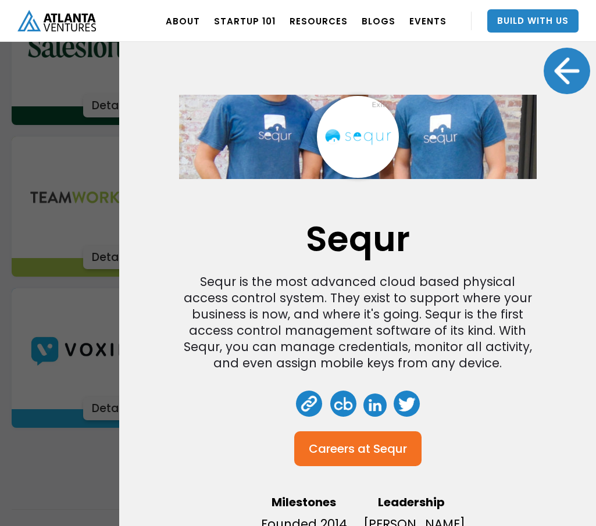
click at [563, 59] on div at bounding box center [567, 71] width 47 height 47
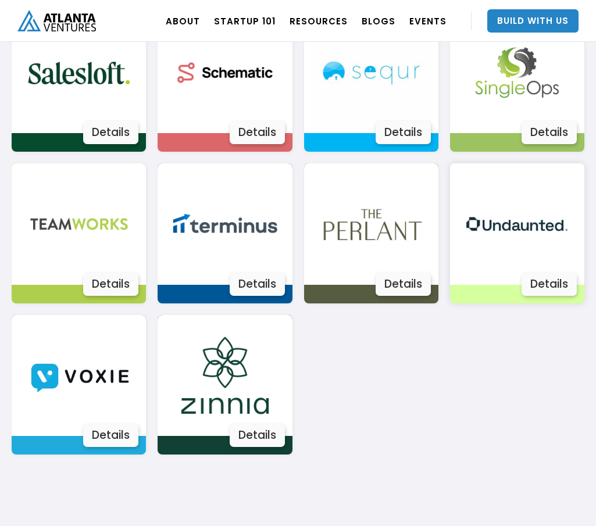
scroll to position [1879, 0]
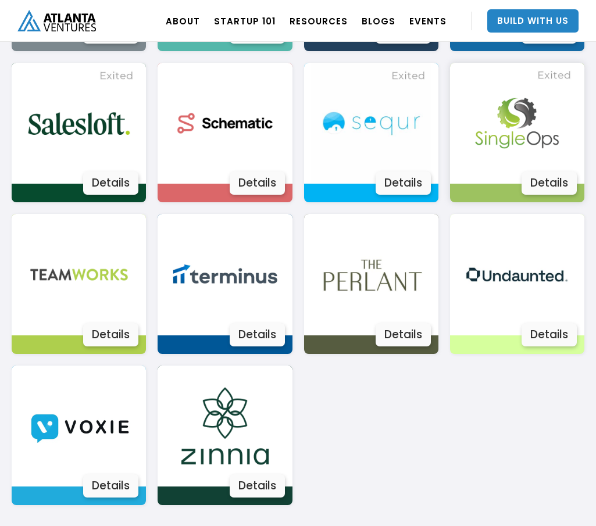
click at [494, 153] on img at bounding box center [516, 123] width 121 height 121
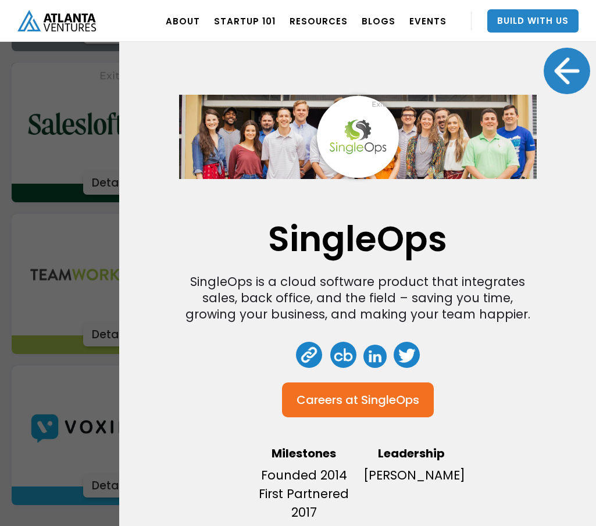
click at [317, 309] on div "SingleOps is a cloud software product that integrates sales, back office, and t…" at bounding box center [358, 298] width 351 height 49
click at [374, 356] on link at bounding box center [374, 356] width 23 height 23
click at [558, 74] on div at bounding box center [567, 71] width 47 height 47
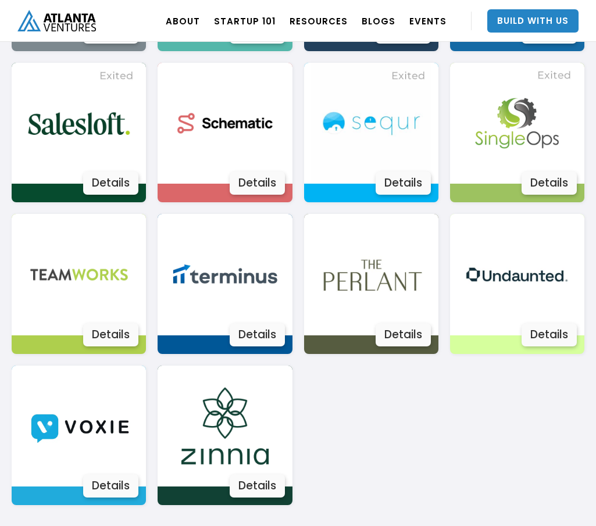
click at [527, 137] on img at bounding box center [516, 123] width 121 height 121
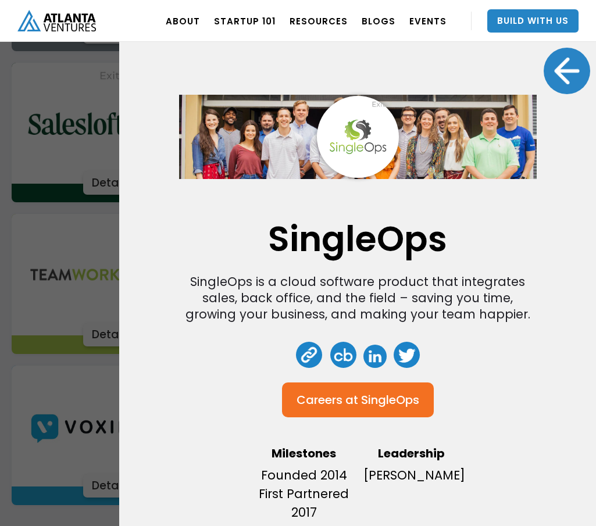
click at [368, 354] on link at bounding box center [374, 356] width 23 height 23
drag, startPoint x: 163, startPoint y: 322, endPoint x: 210, endPoint y: 285, distance: 59.7
click at [163, 322] on div "SingleOps SingleOps is a cloud software product that integrates sales, back off…" at bounding box center [357, 263] width 477 height 526
click at [551, 67] on div at bounding box center [567, 71] width 47 height 47
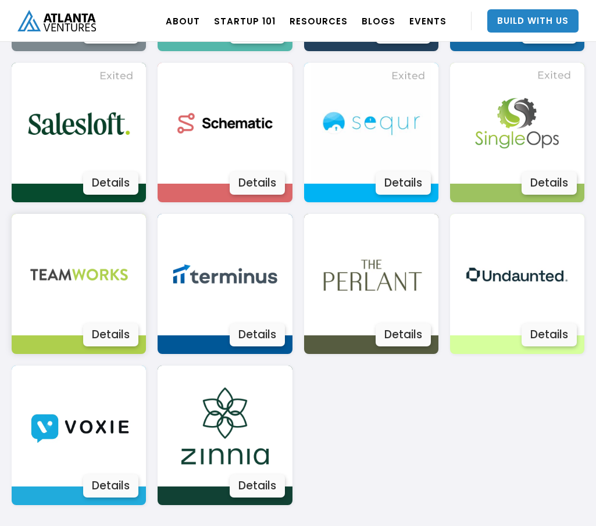
click at [90, 282] on img at bounding box center [79, 274] width 121 height 121
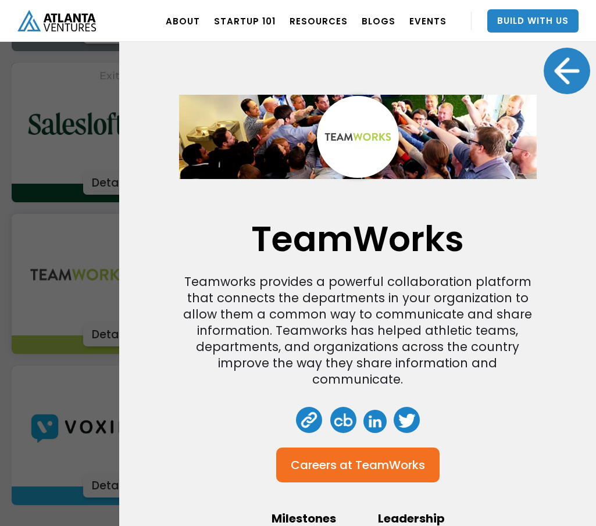
click at [373, 422] on link at bounding box center [374, 421] width 23 height 23
click at [552, 56] on div at bounding box center [567, 71] width 47 height 47
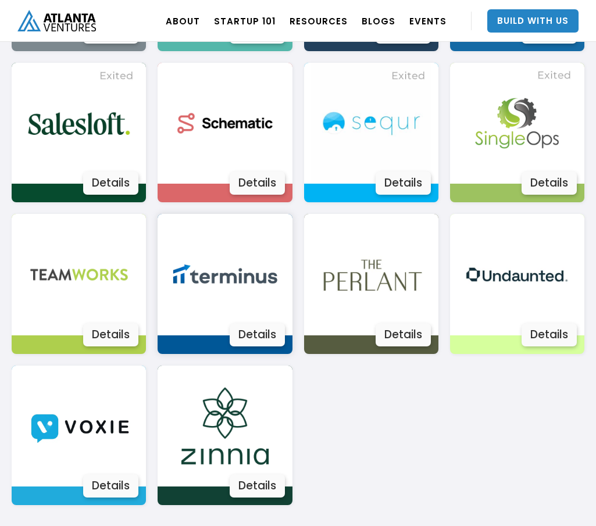
click at [251, 288] on img at bounding box center [225, 274] width 121 height 121
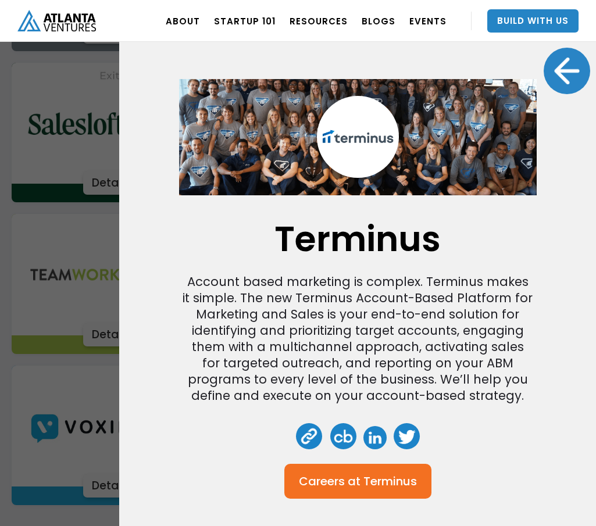
click at [364, 437] on link at bounding box center [374, 437] width 23 height 23
click at [558, 72] on div at bounding box center [567, 71] width 47 height 47
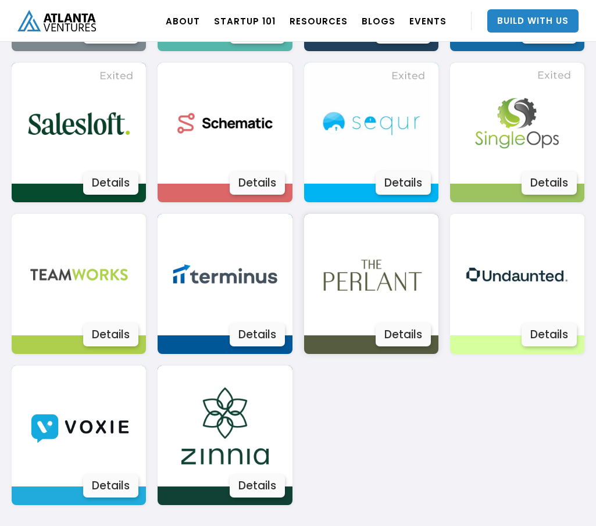
click at [386, 295] on img at bounding box center [371, 274] width 121 height 121
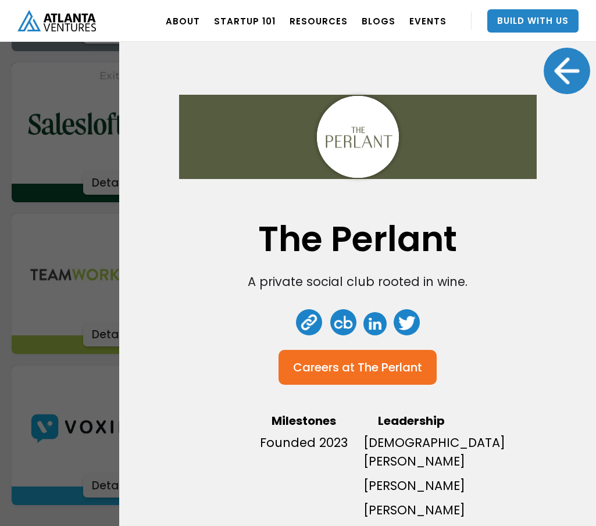
click at [364, 318] on link at bounding box center [374, 323] width 23 height 23
click at [572, 60] on div at bounding box center [567, 71] width 47 height 47
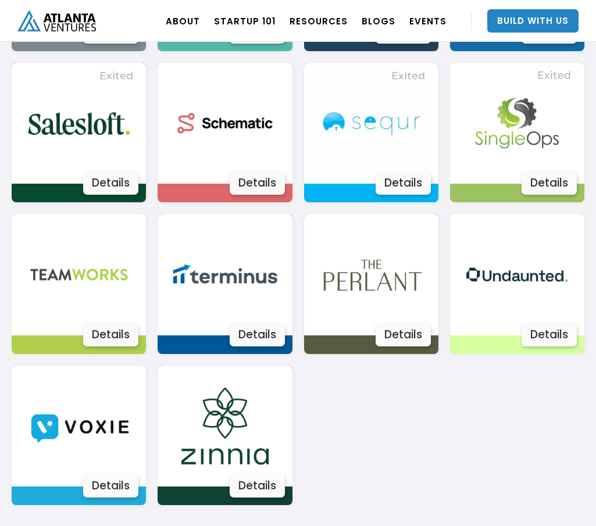
drag, startPoint x: 331, startPoint y: 415, endPoint x: 359, endPoint y: 391, distance: 36.7
click at [480, 307] on img at bounding box center [516, 274] width 121 height 121
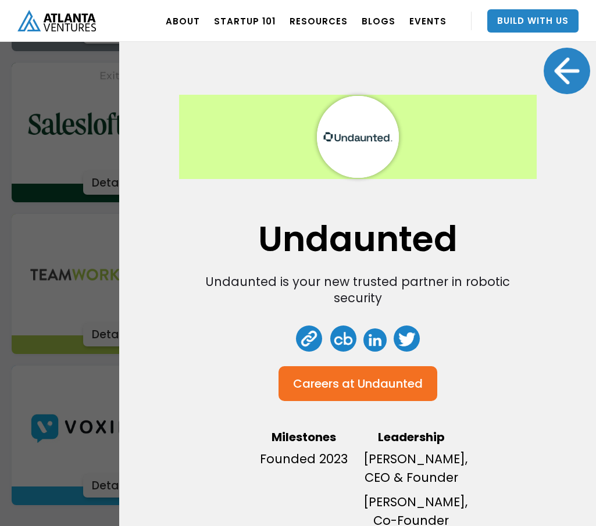
click at [370, 340] on link at bounding box center [374, 340] width 23 height 23
click at [570, 66] on div at bounding box center [567, 71] width 47 height 47
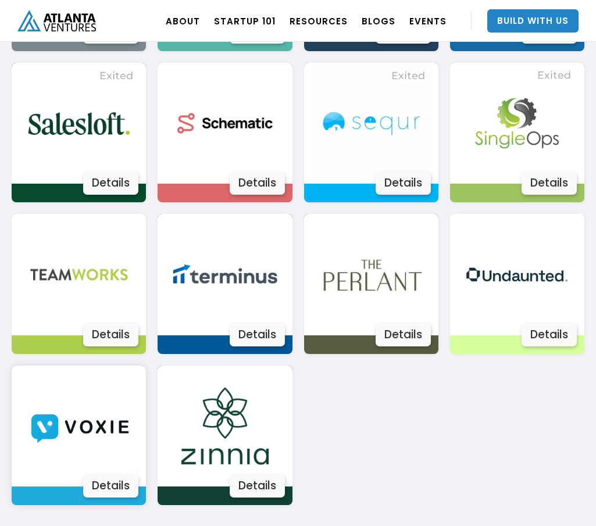
click at [85, 411] on img at bounding box center [79, 426] width 121 height 121
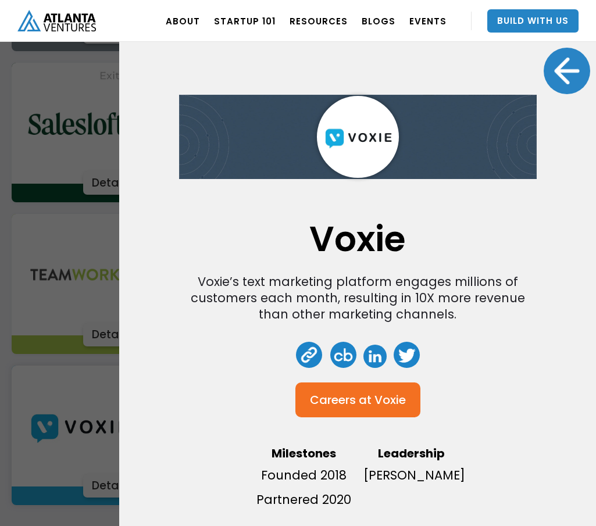
click at [367, 354] on link at bounding box center [374, 356] width 23 height 23
click at [560, 71] on div at bounding box center [567, 71] width 47 height 47
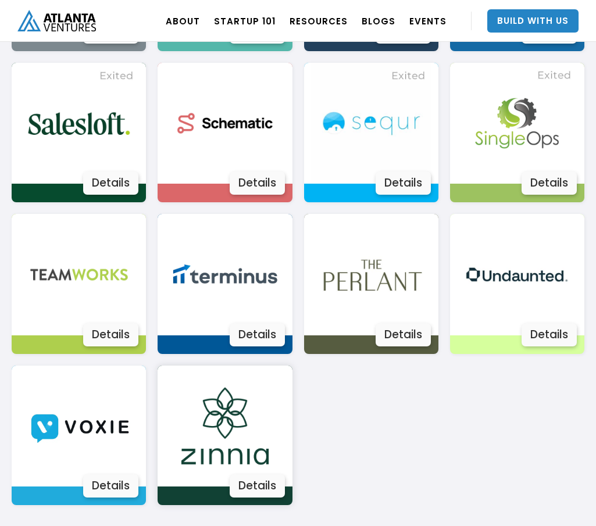
click at [224, 411] on img at bounding box center [225, 426] width 121 height 121
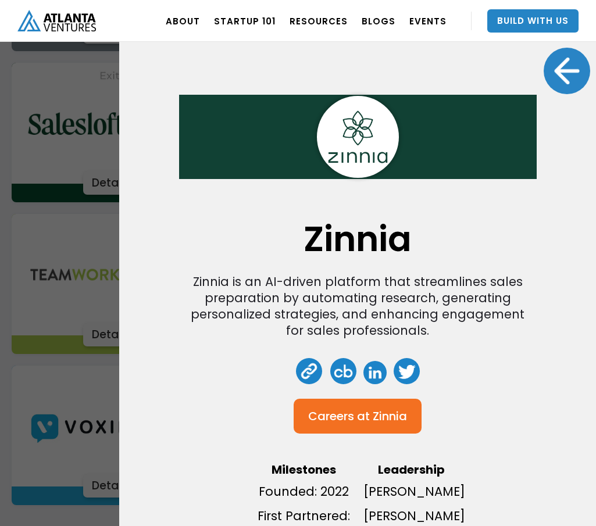
click at [376, 373] on link at bounding box center [374, 372] width 23 height 23
